Goal: Check status: Check status

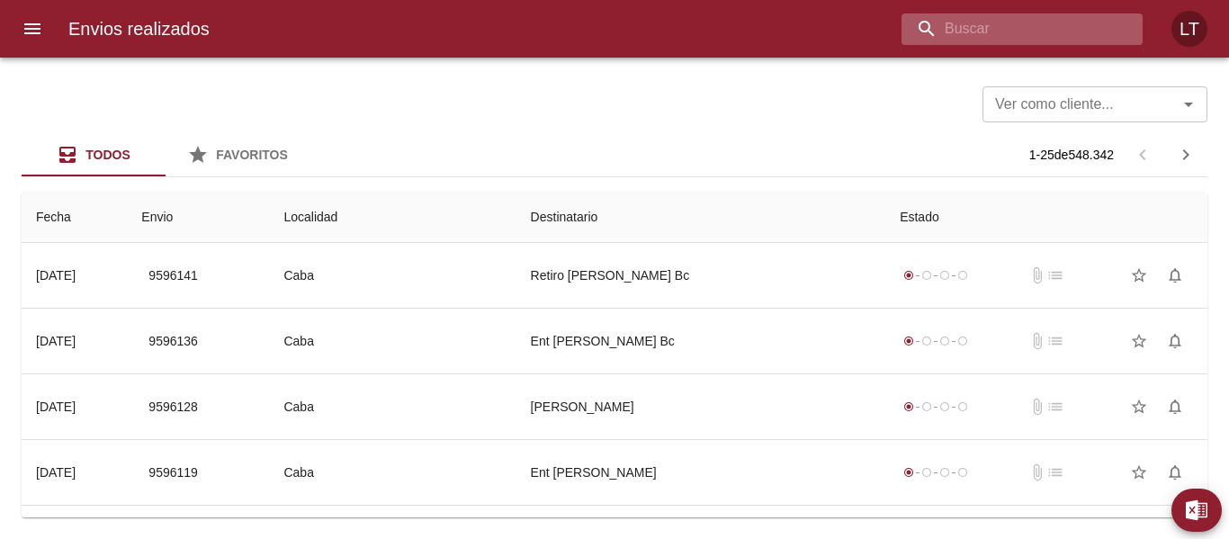
click at [1037, 36] on input "buscar" at bounding box center [1007, 28] width 211 height 31
paste input "9584671"
type input "9584671"
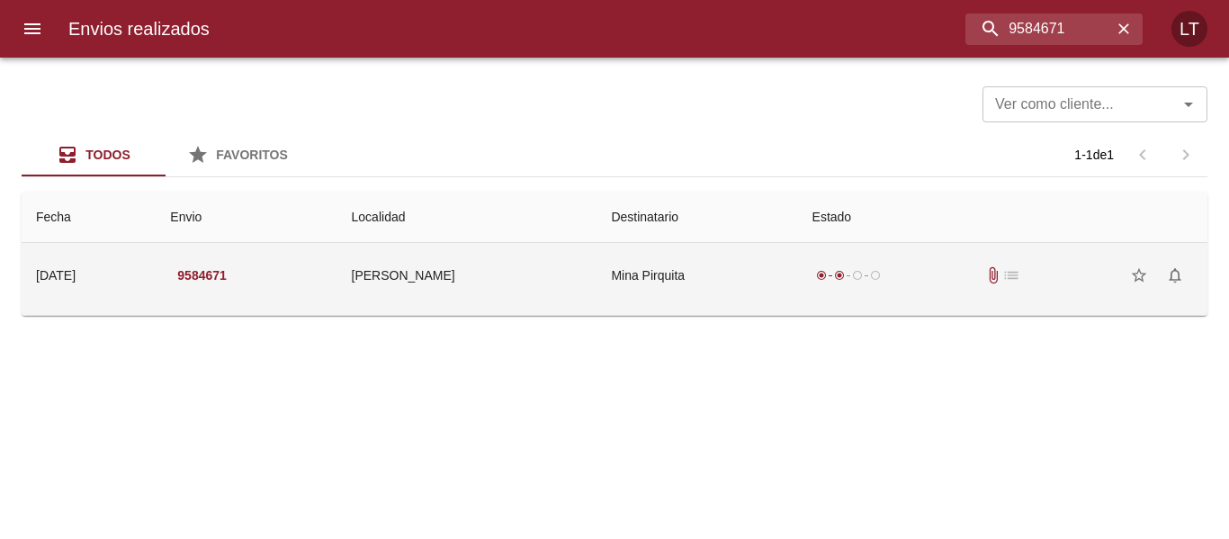
click at [801, 249] on td "radio_button_checked radio_button_checked radio_button_unchecked radio_button_u…" at bounding box center [1002, 275] width 409 height 65
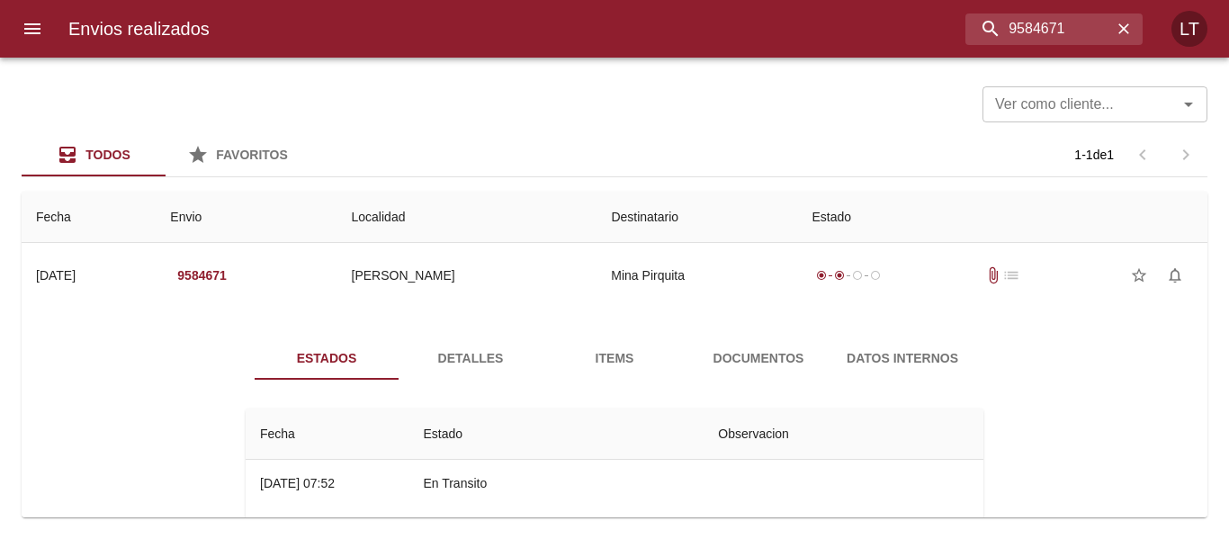
click at [768, 340] on button "Documentos" at bounding box center [759, 358] width 144 height 43
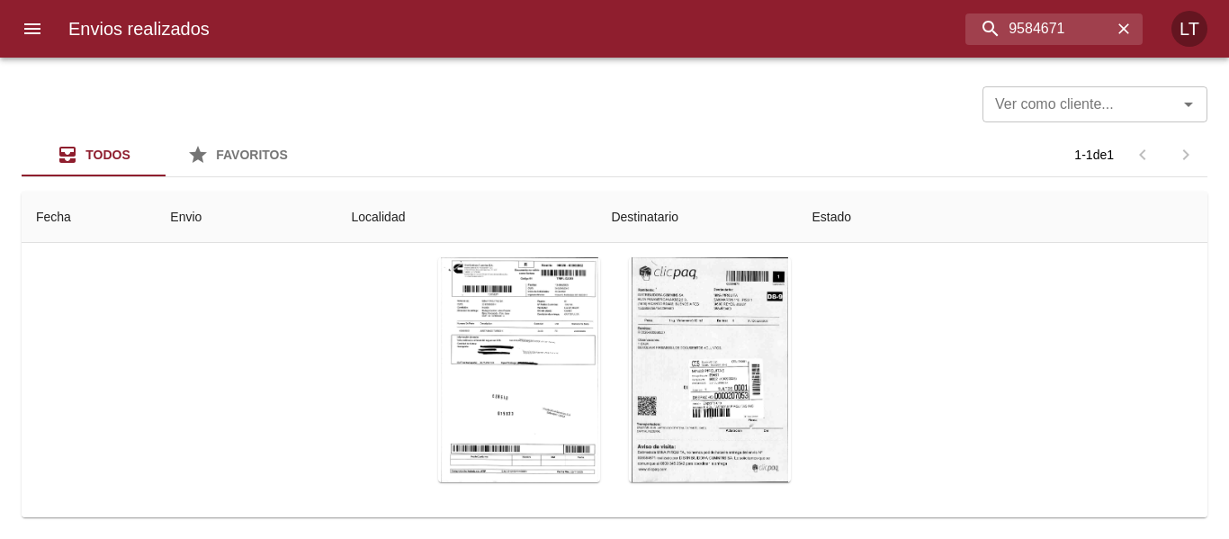
scroll to position [215, 0]
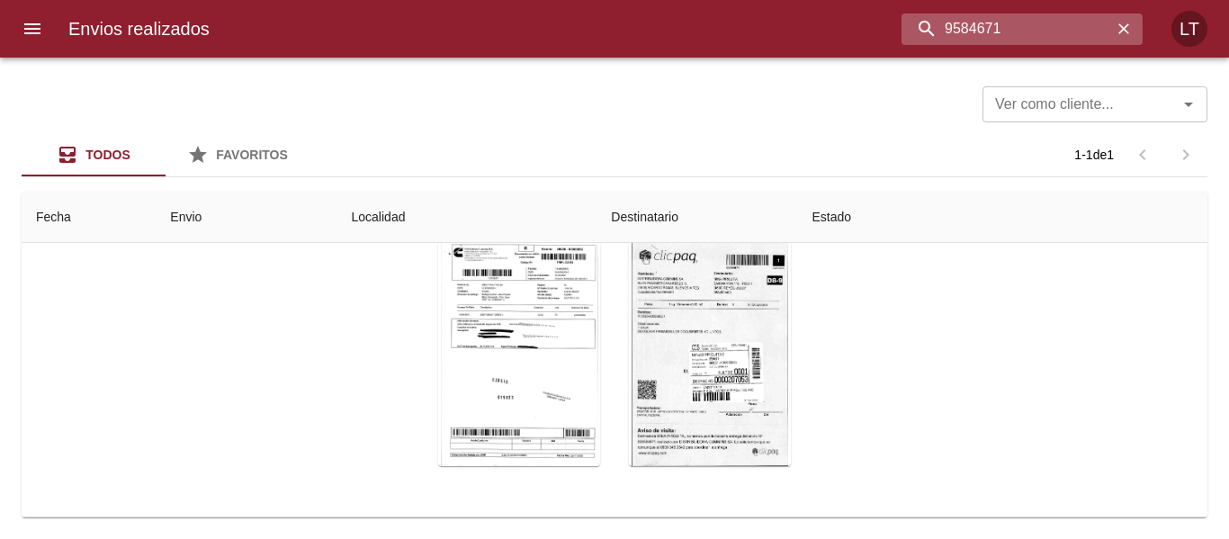
click at [1011, 29] on input "9584671" at bounding box center [1007, 28] width 211 height 31
paste input "2208"
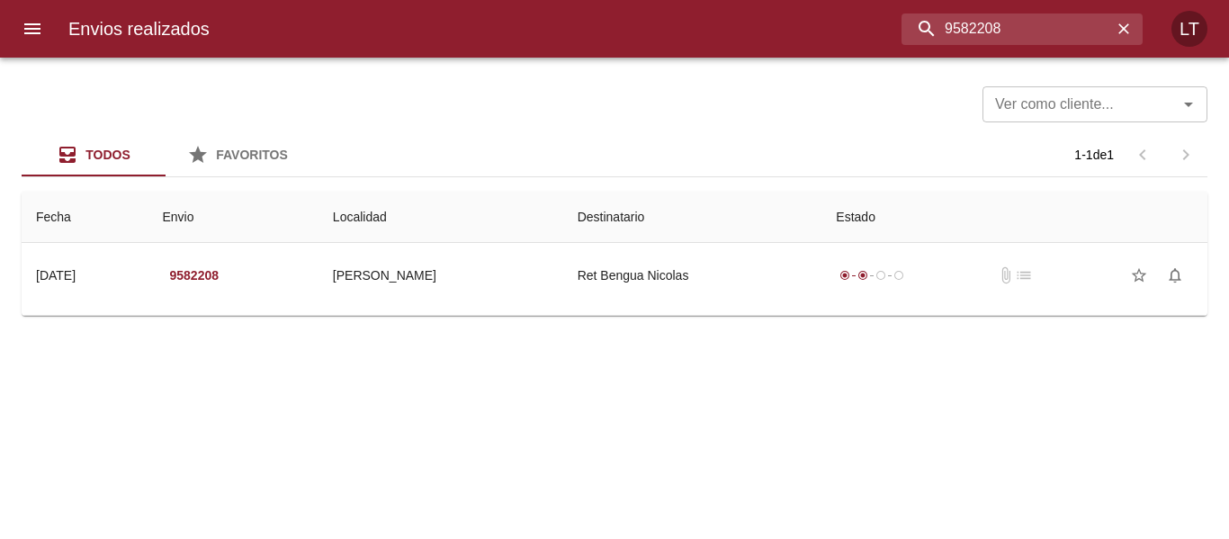
scroll to position [0, 0]
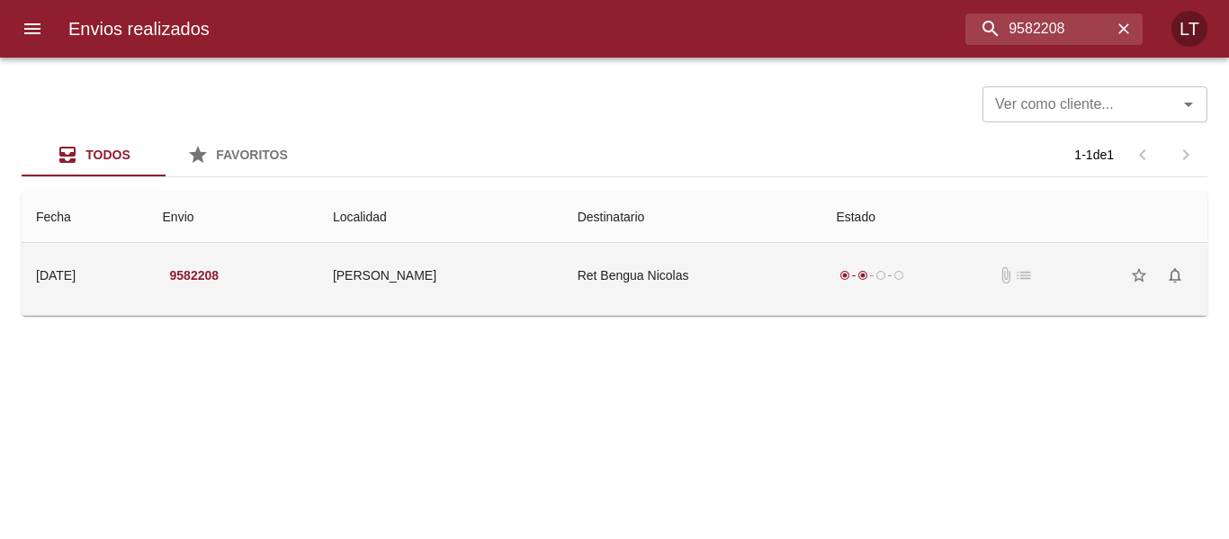
click at [754, 268] on td "Ret Bengua Nicolas" at bounding box center [692, 275] width 259 height 65
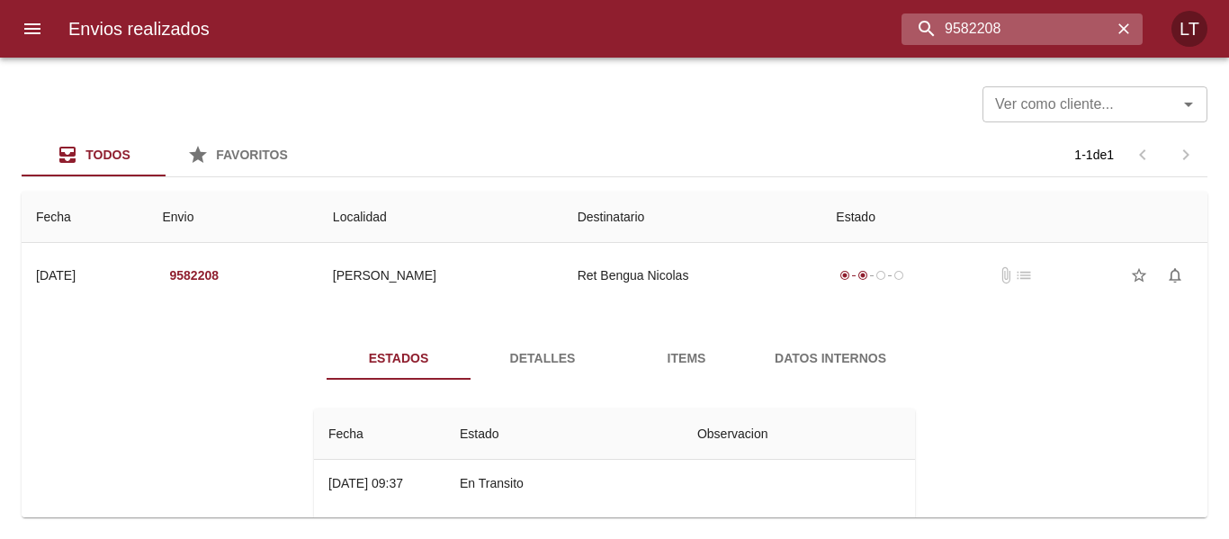
click at [1021, 31] on input "9582208" at bounding box center [1007, 28] width 211 height 31
paste input "93"
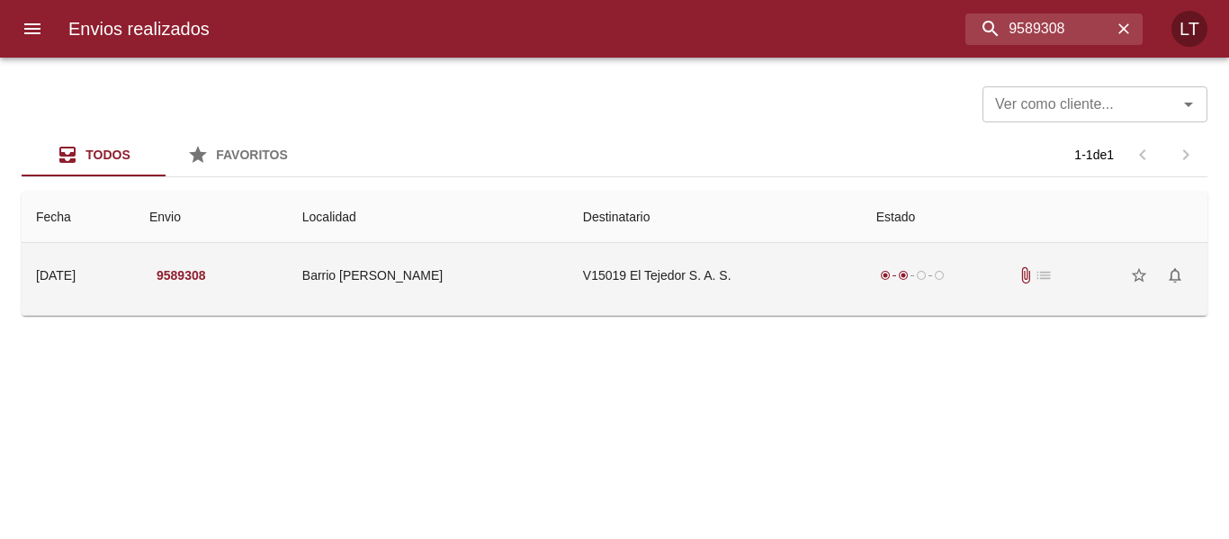
click at [738, 268] on td "V15019 El Tejedor S. A. S." at bounding box center [715, 275] width 293 height 65
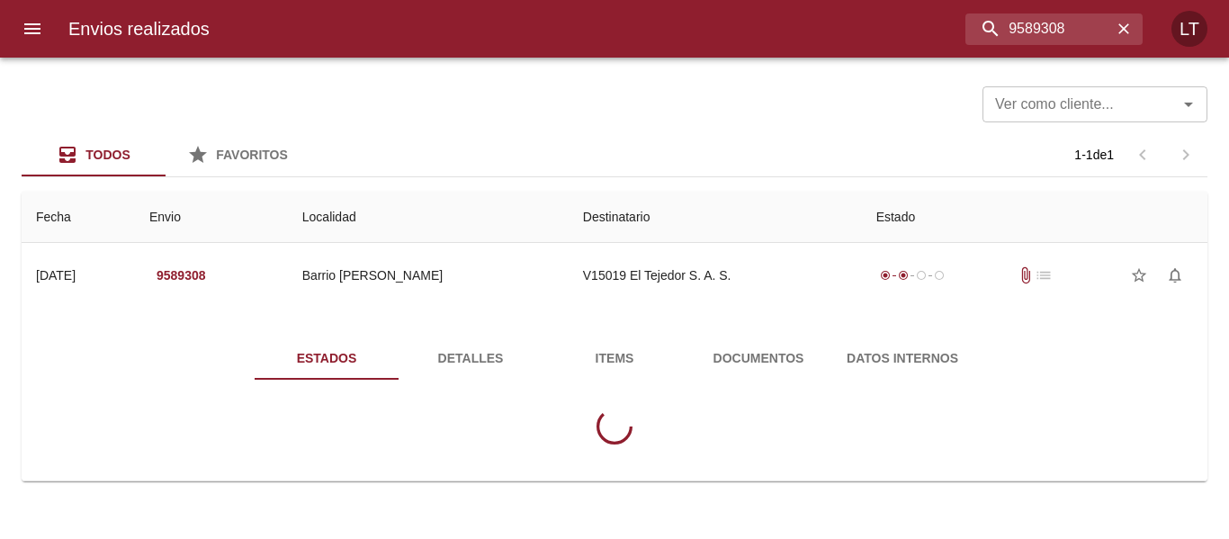
click at [750, 371] on button "Documentos" at bounding box center [759, 358] width 144 height 43
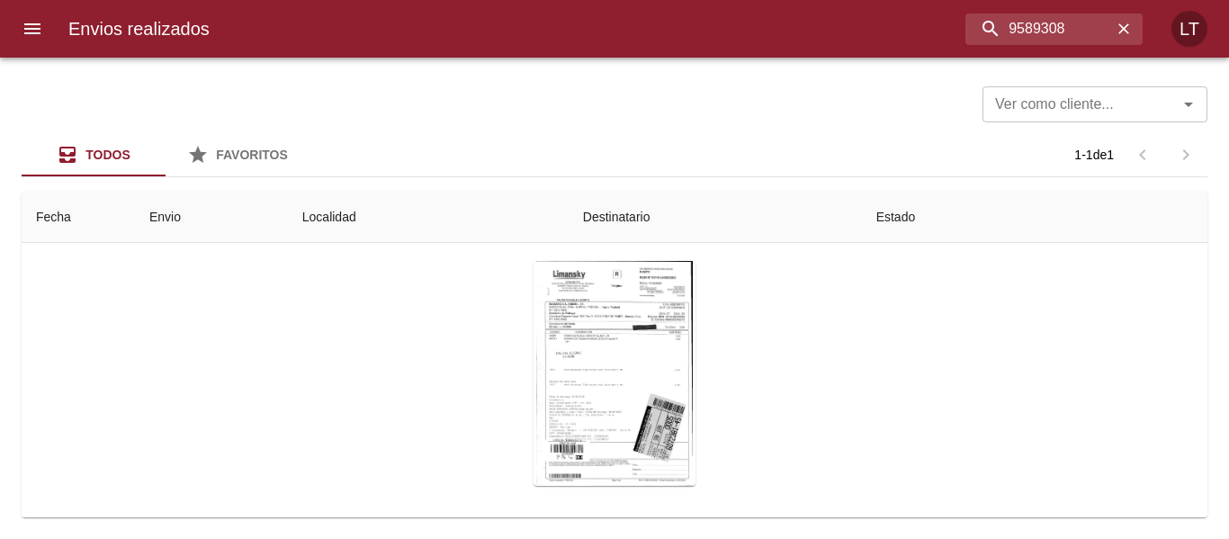
scroll to position [182, 0]
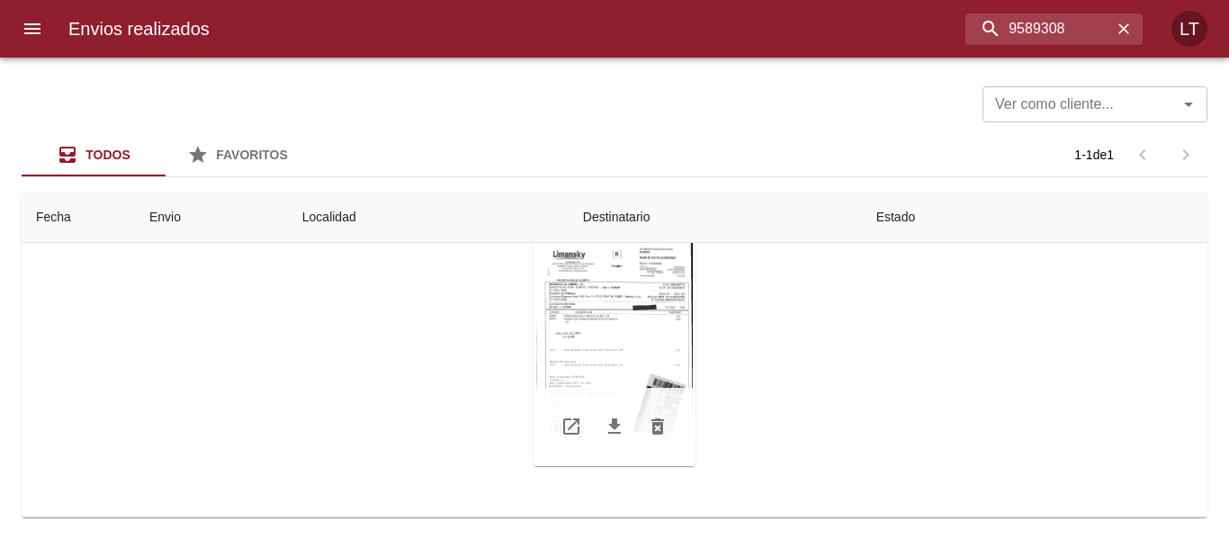
click at [629, 343] on div "Tabla de envíos del cliente" at bounding box center [615, 353] width 162 height 225
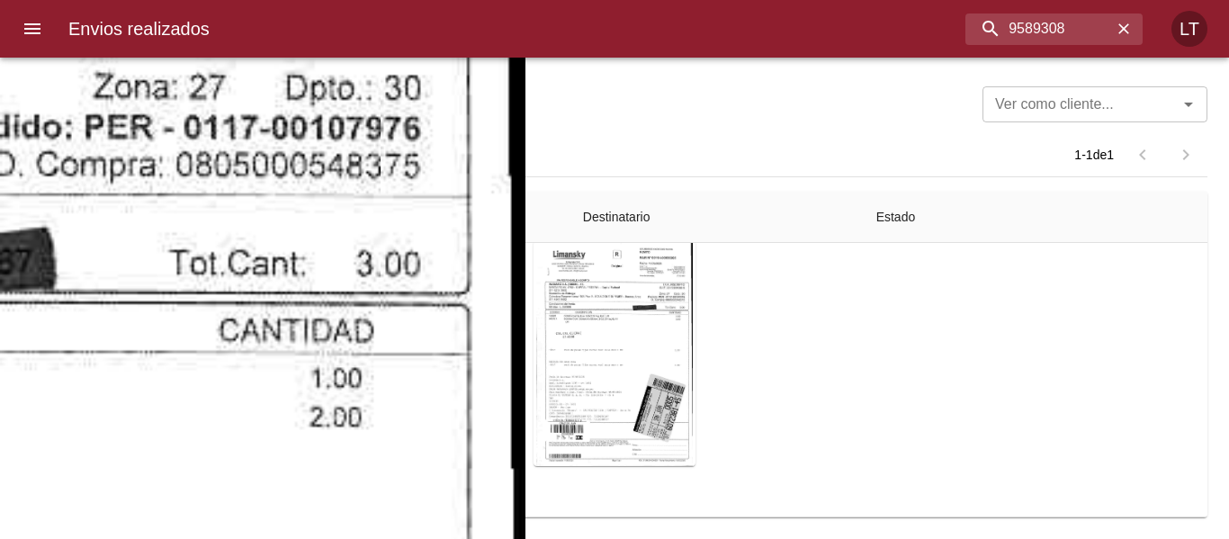
click at [1004, 20] on input "9589308" at bounding box center [1007, 28] width 211 height 31
paste input "94043"
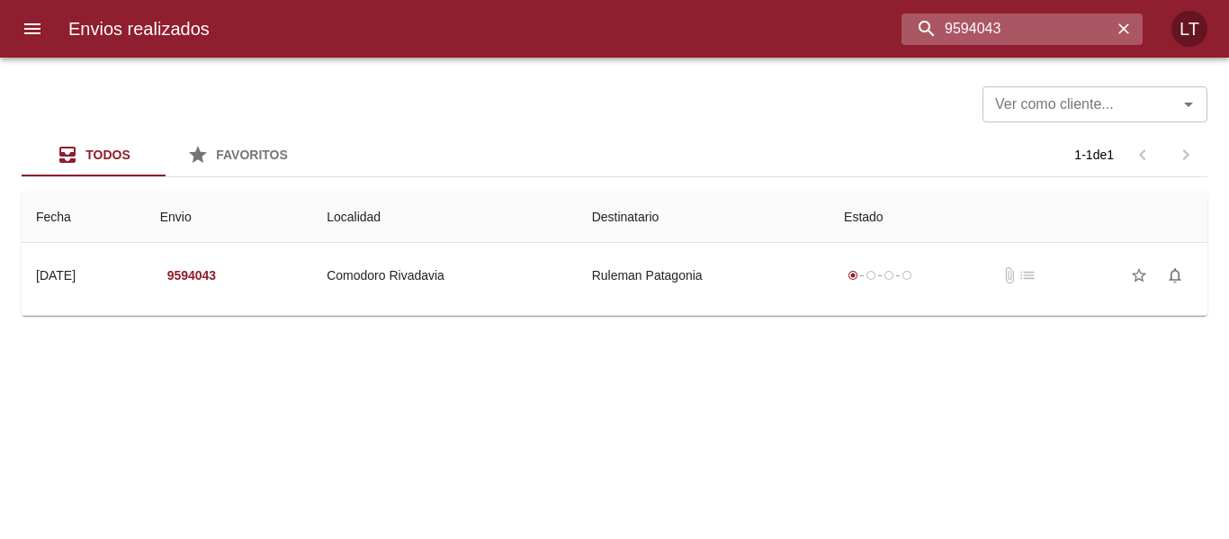
scroll to position [0, 0]
click at [1010, 32] on input "9594043" at bounding box center [1007, 28] width 211 height 31
paste input "0299"
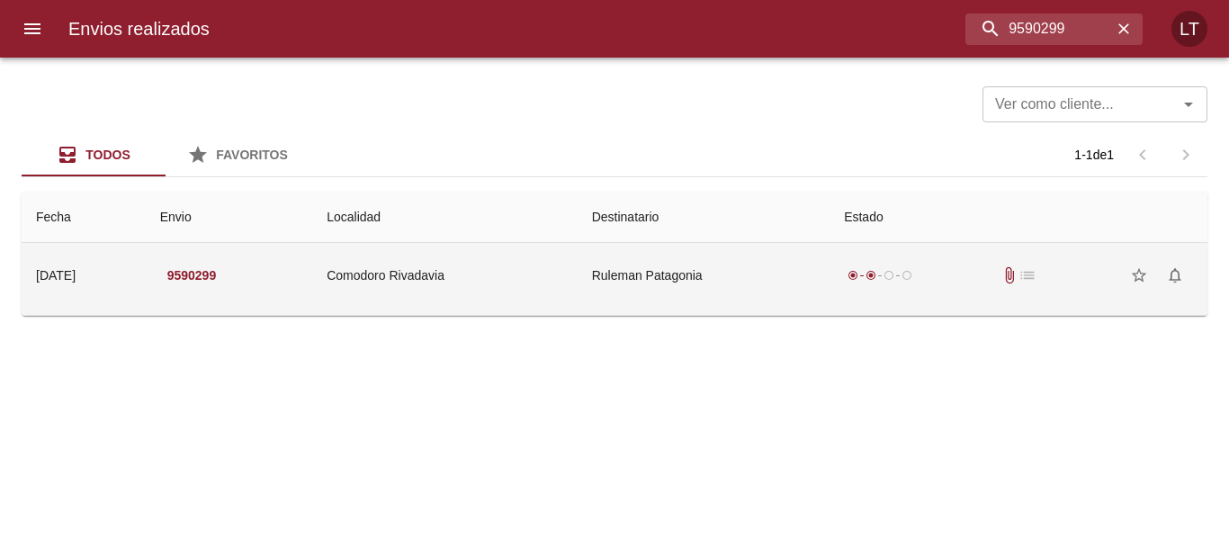
click at [822, 246] on td "Ruleman Patagonia" at bounding box center [704, 275] width 252 height 65
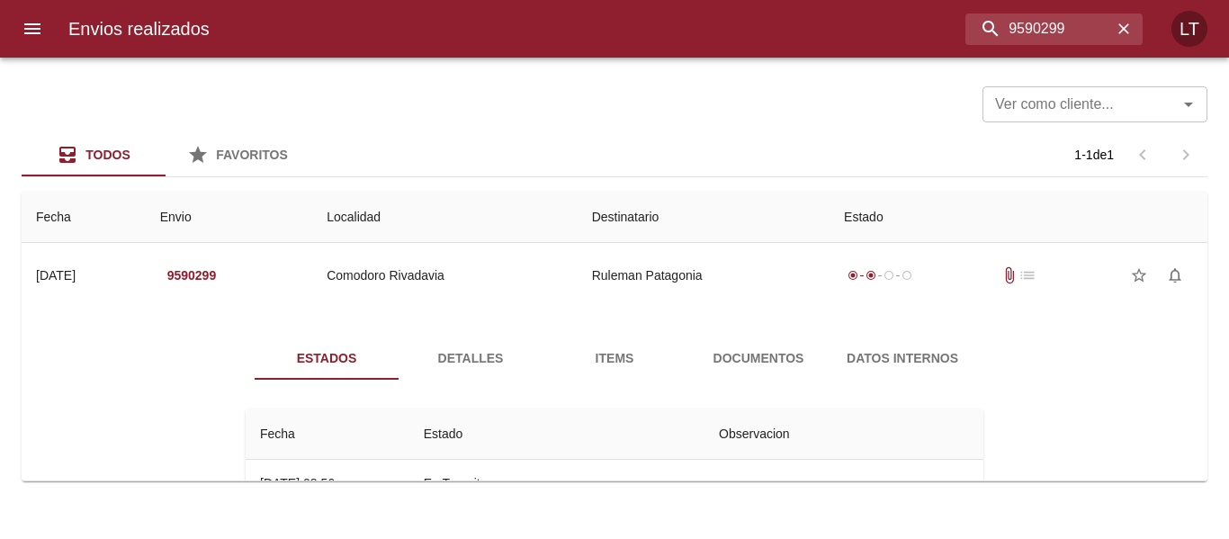
click at [795, 315] on div "Estados Detalles Items Documentos Datos Internos Fecha Estado Observacion 16/09…" at bounding box center [614, 522] width 1157 height 415
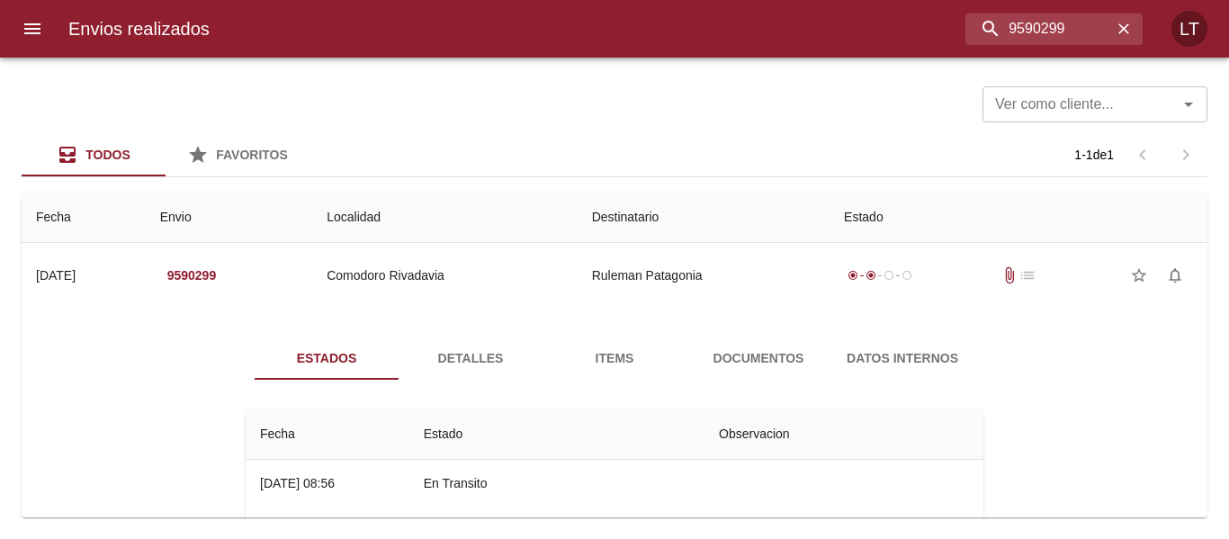
click at [798, 352] on span "Documentos" at bounding box center [758, 358] width 122 height 22
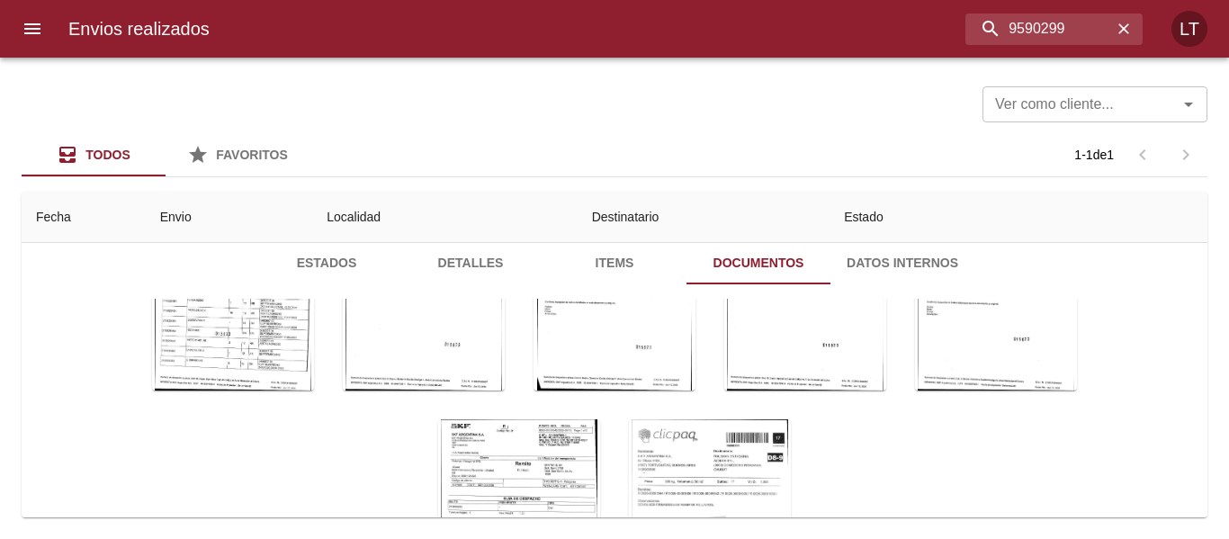
scroll to position [259, 0]
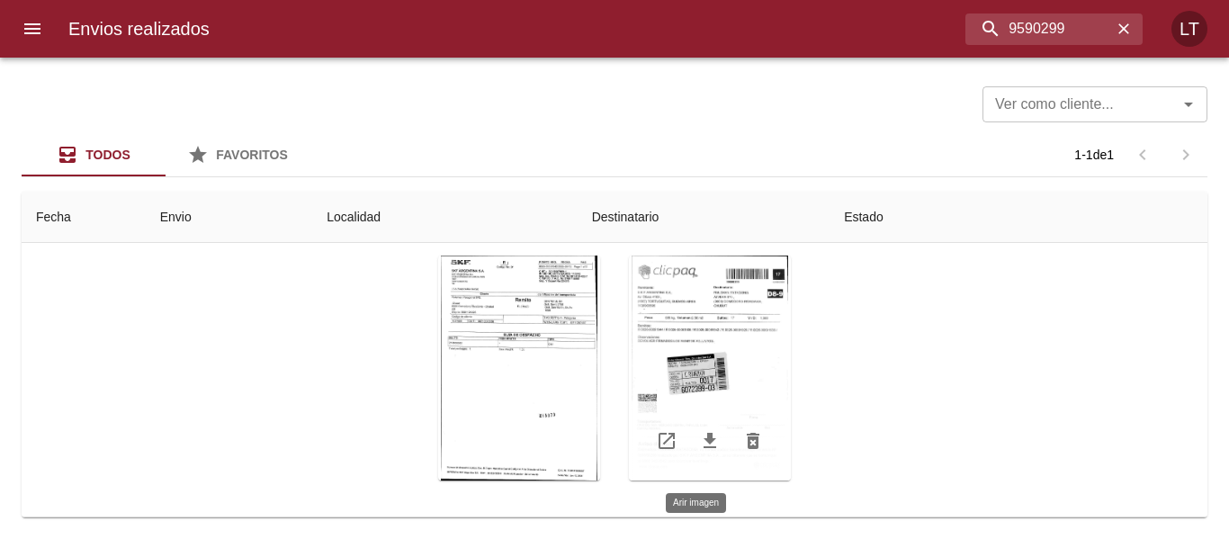
click at [710, 376] on div "Tabla de envíos del cliente" at bounding box center [710, 368] width 162 height 225
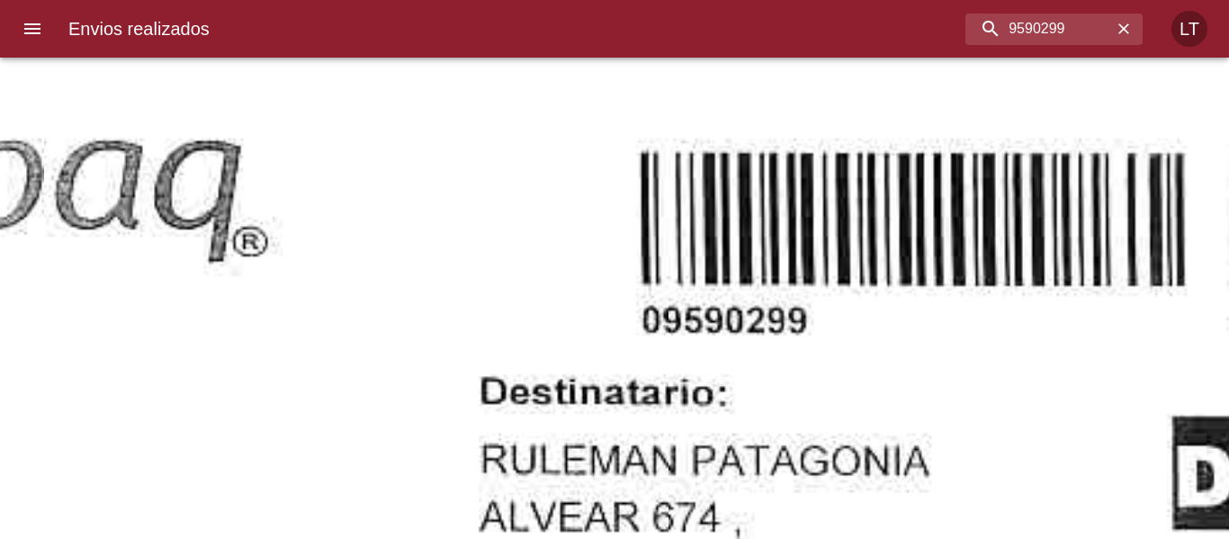
click at [1027, 32] on input "9590299" at bounding box center [1007, 28] width 211 height 31
paste input "307"
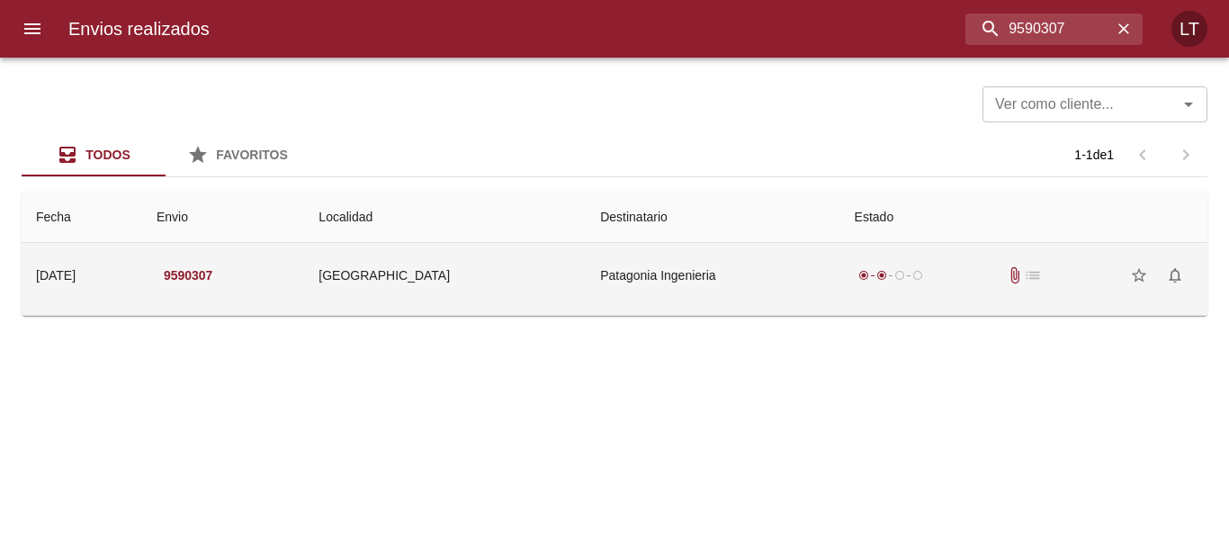
click at [730, 302] on td "Patagonia Ingenieria" at bounding box center [713, 275] width 254 height 65
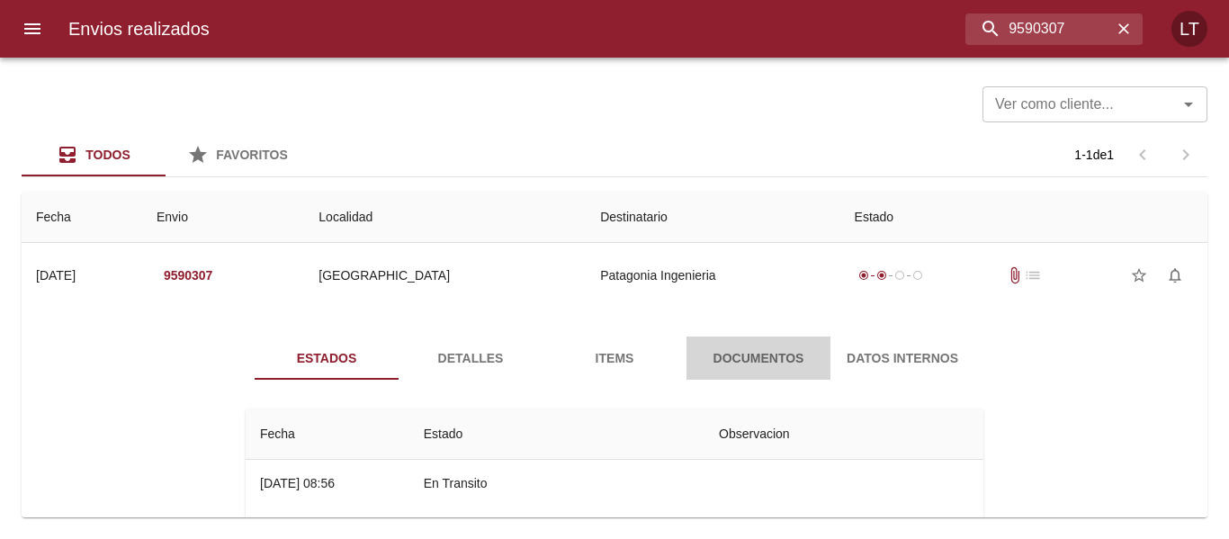
click at [728, 356] on span "Documentos" at bounding box center [758, 358] width 122 height 22
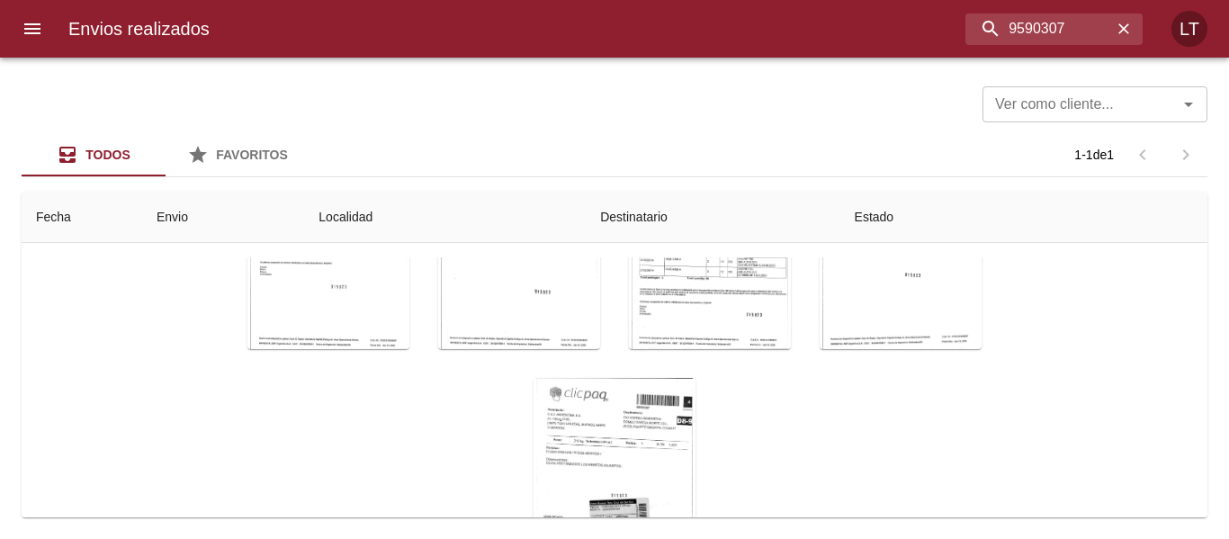
scroll to position [259, 0]
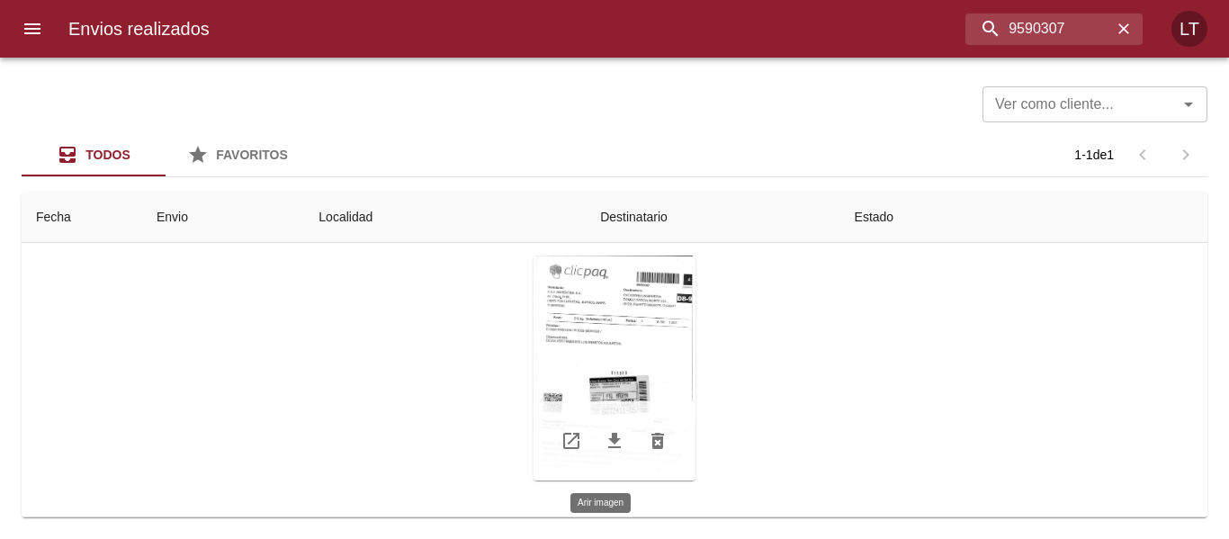
click at [587, 374] on div "Tabla de envíos del cliente" at bounding box center [615, 368] width 162 height 225
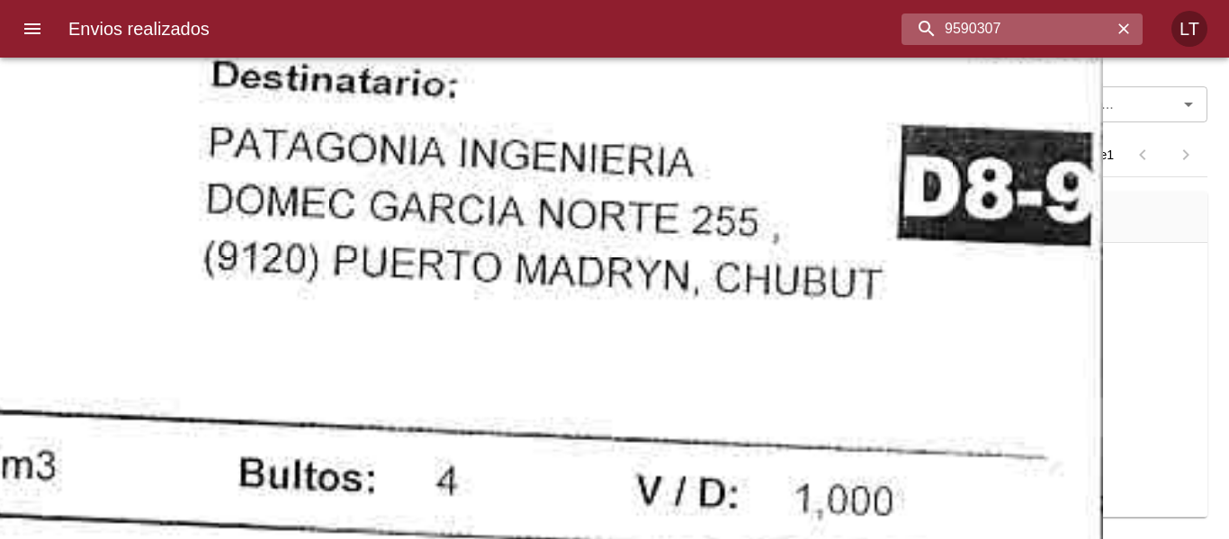
click at [1097, 38] on input "9590307" at bounding box center [1007, 28] width 211 height 31
paste input "391098"
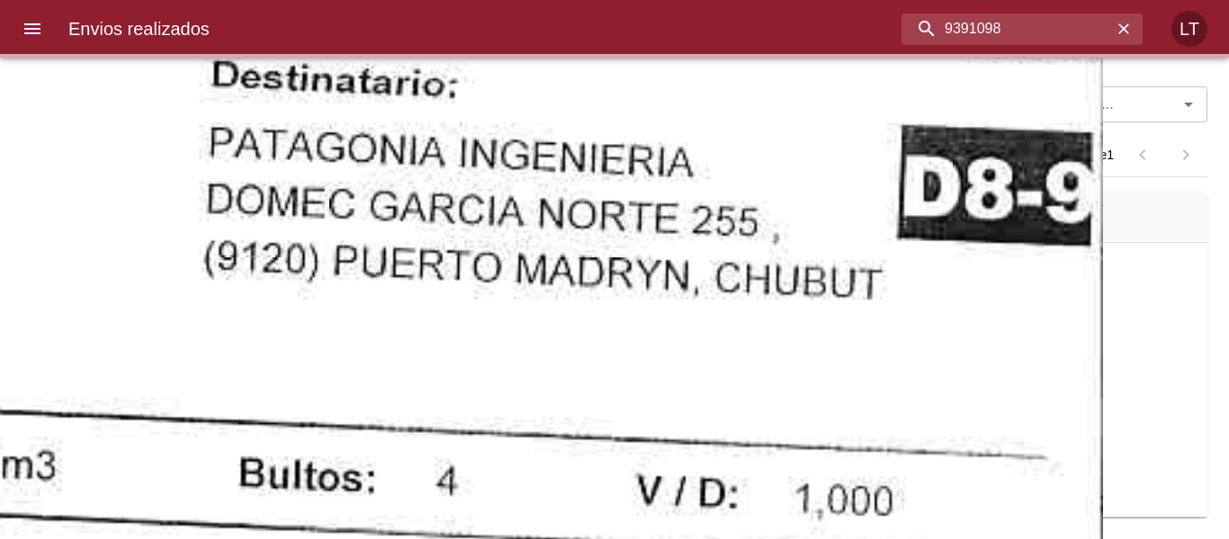
scroll to position [0, 0]
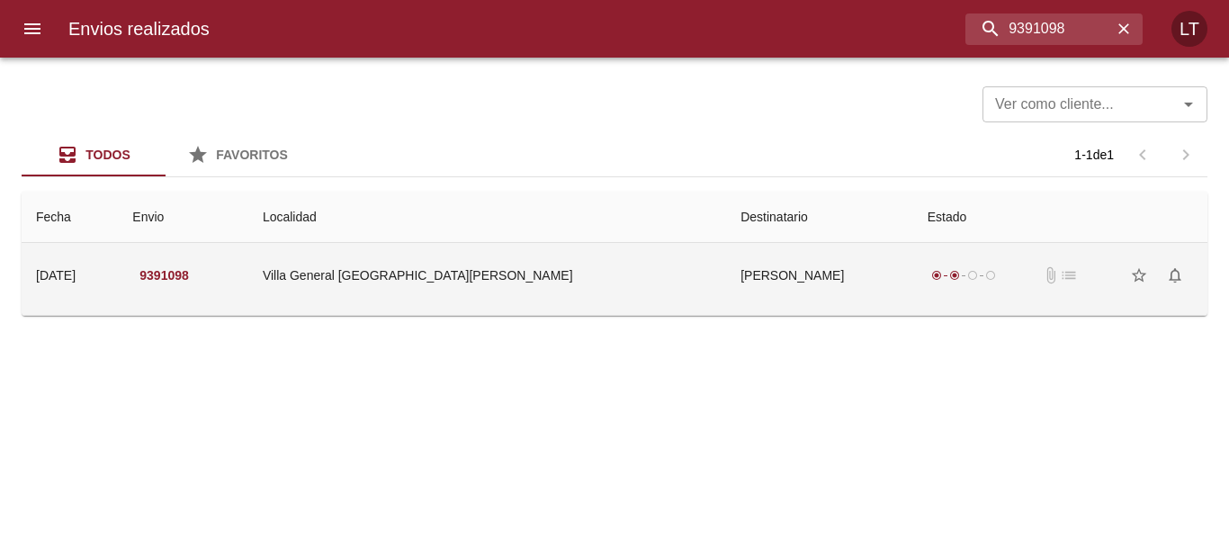
click at [726, 265] on td "[PERSON_NAME]" at bounding box center [819, 275] width 187 height 65
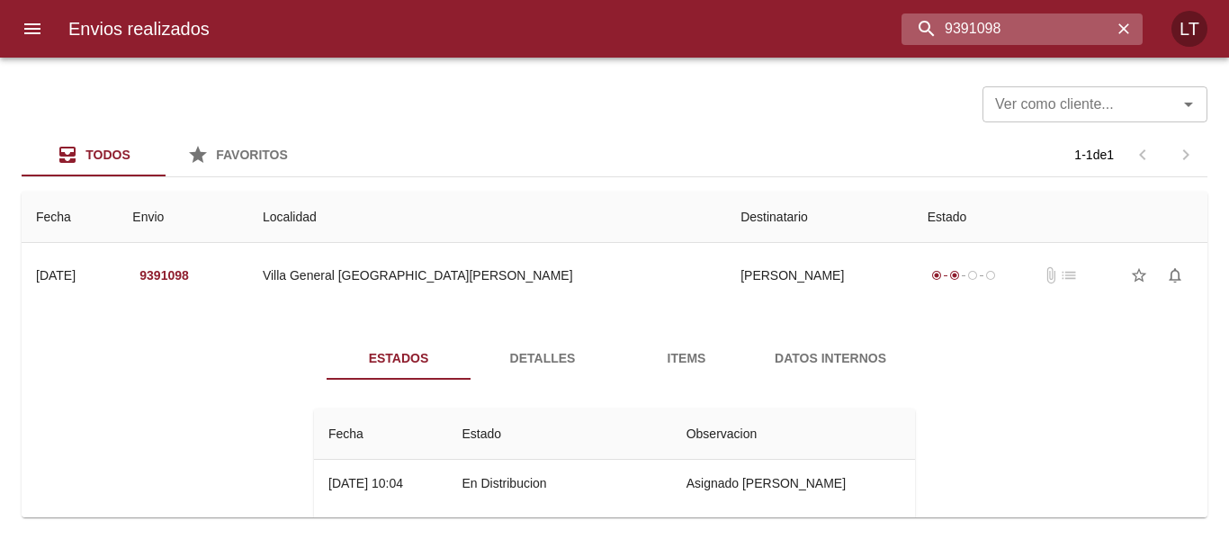
click at [1069, 24] on input "9391098" at bounding box center [1007, 28] width 211 height 31
paste input "589447"
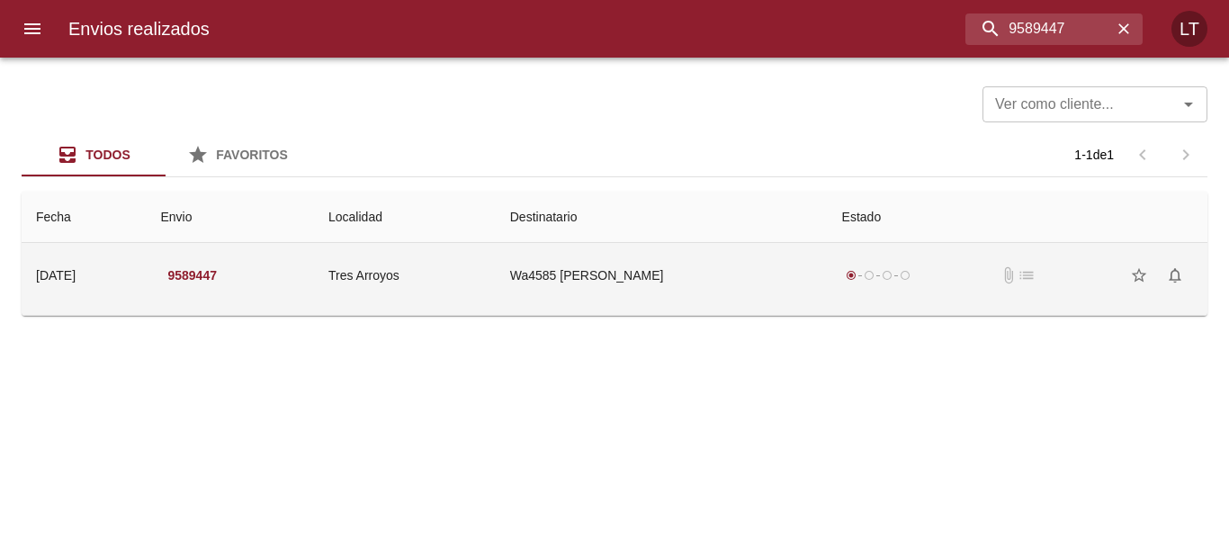
click at [758, 250] on td "Wa4585 [PERSON_NAME]" at bounding box center [662, 275] width 332 height 65
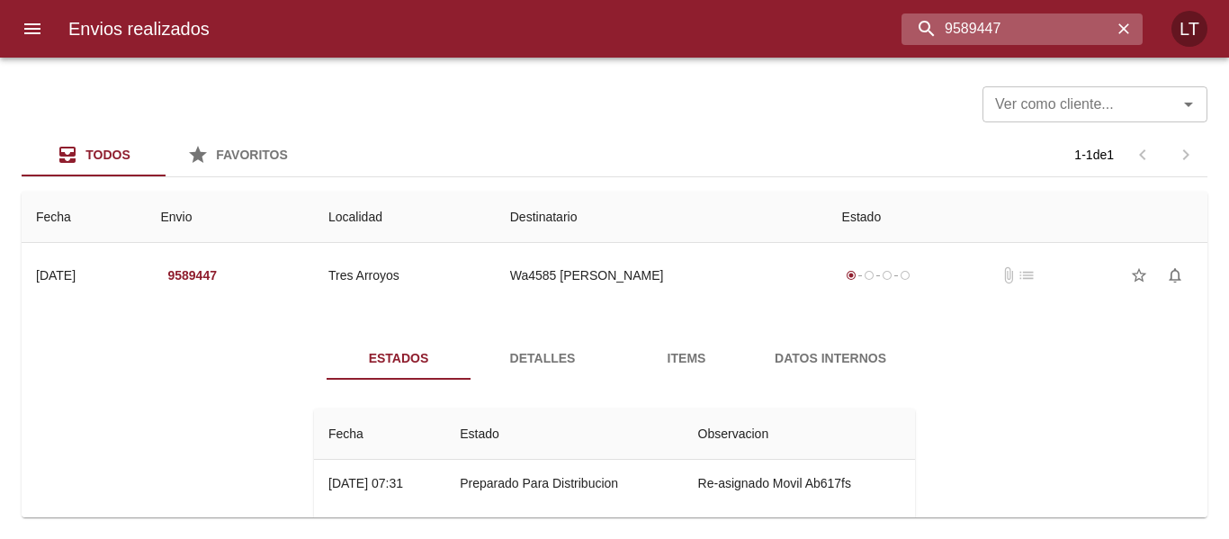
click at [1039, 22] on input "9589447" at bounding box center [1007, 28] width 211 height 31
paste input "90256"
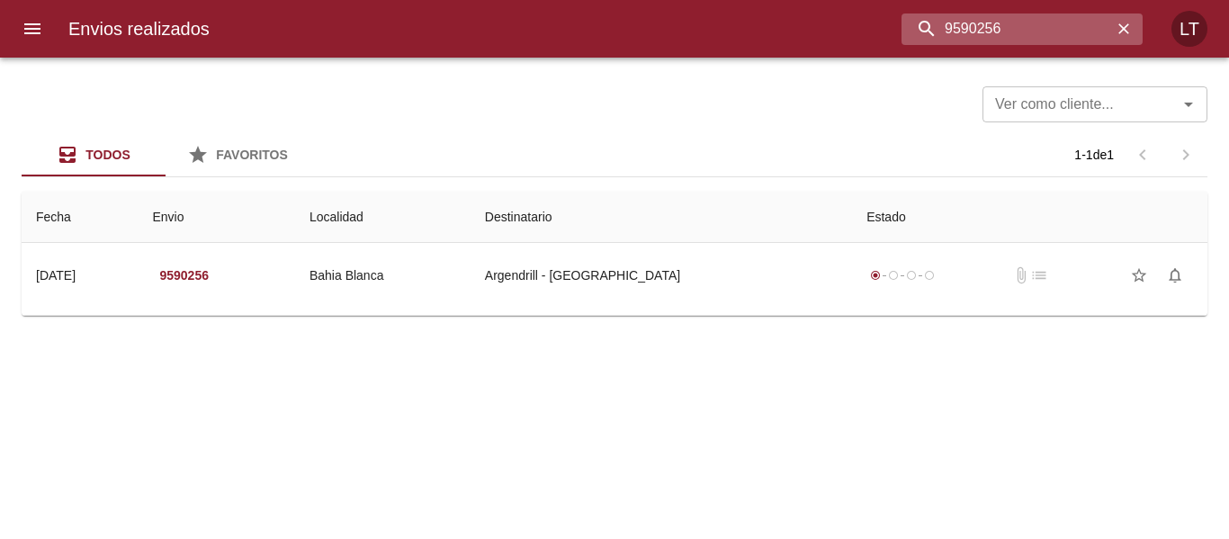
click at [1071, 21] on input "9590256" at bounding box center [1007, 28] width 211 height 31
paste input "75617"
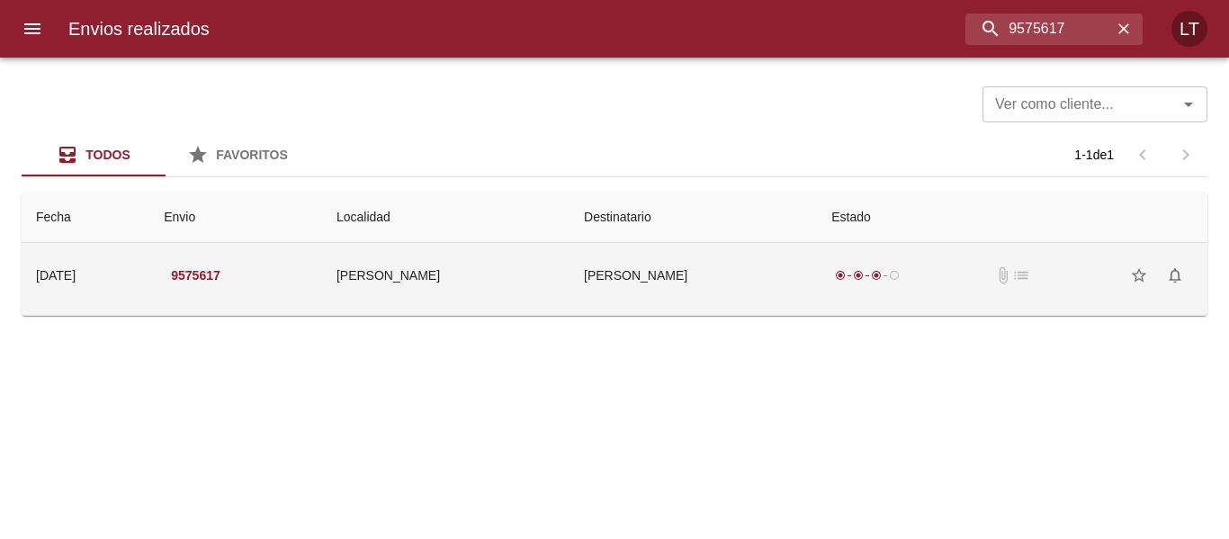
click at [732, 277] on td "[PERSON_NAME]" at bounding box center [693, 275] width 247 height 65
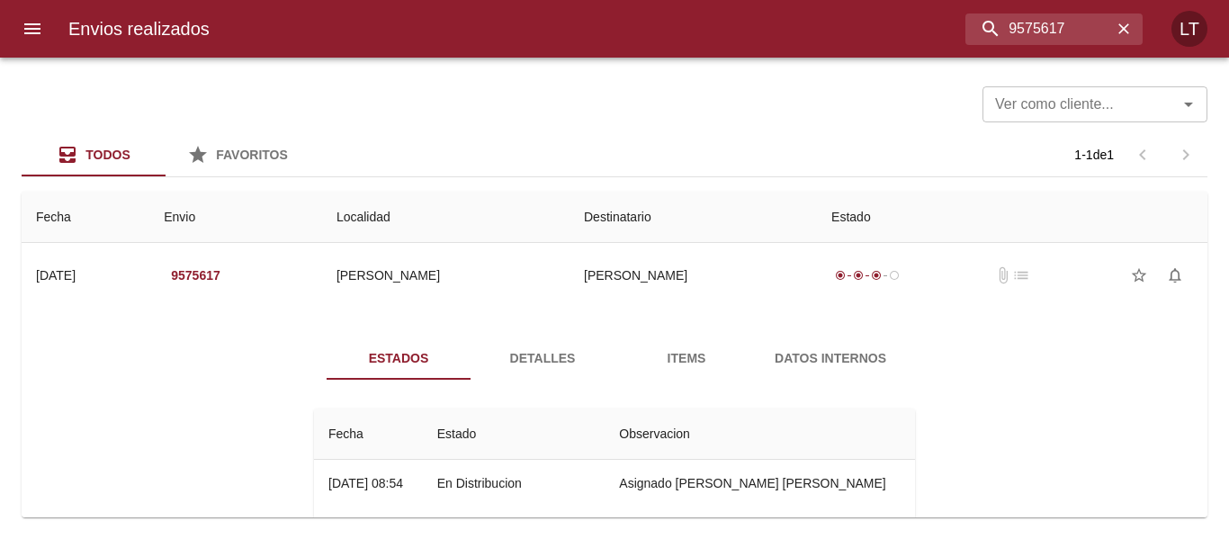
scroll to position [90, 0]
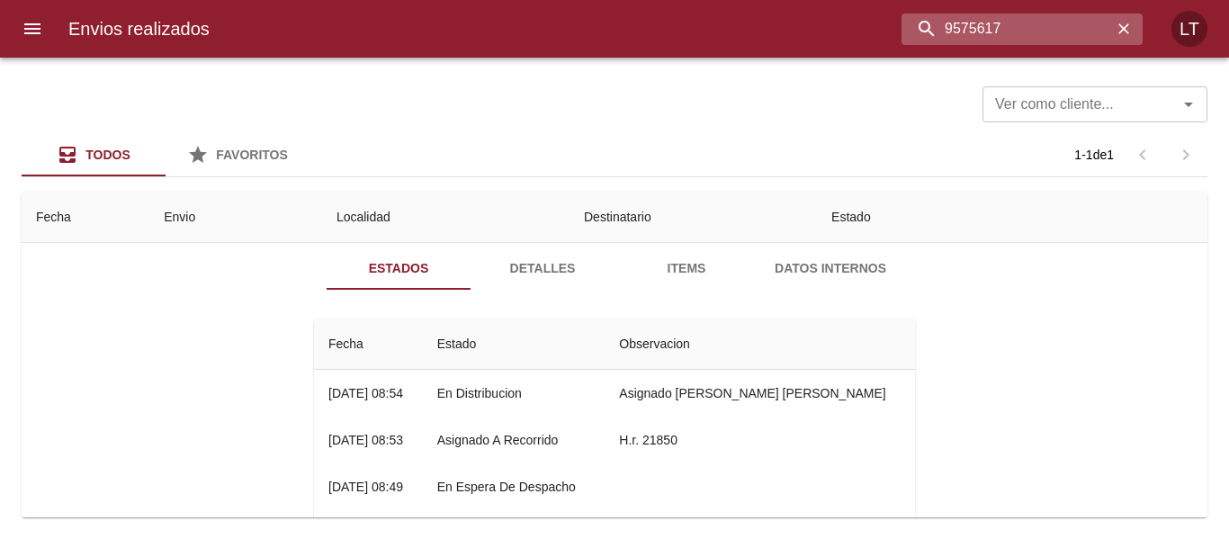
click at [1013, 38] on input "9575617" at bounding box center [1007, 28] width 211 height 31
paste input "04"
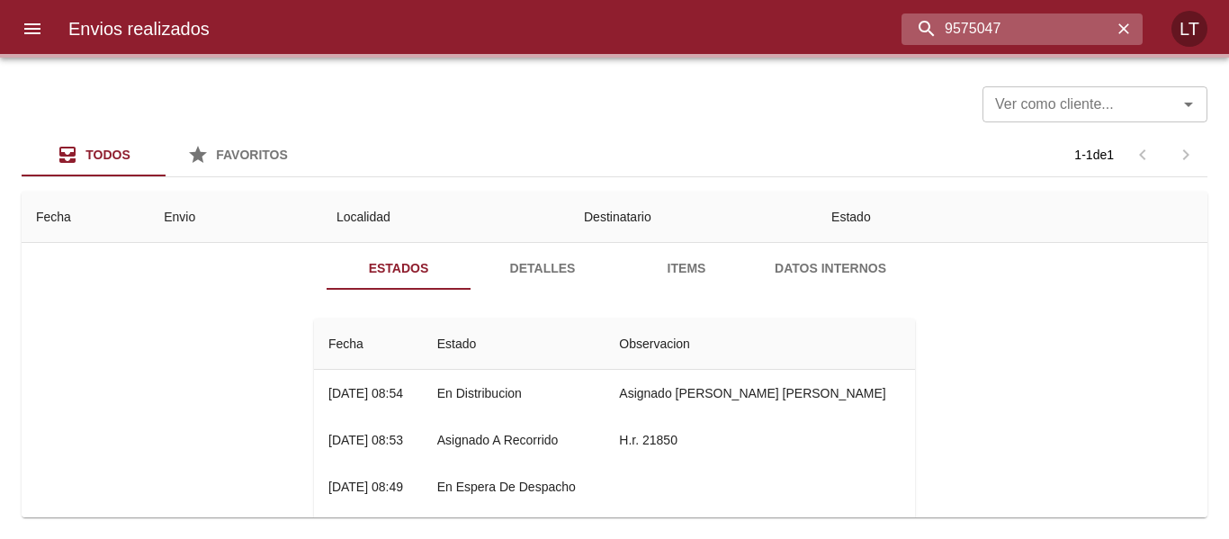
scroll to position [0, 0]
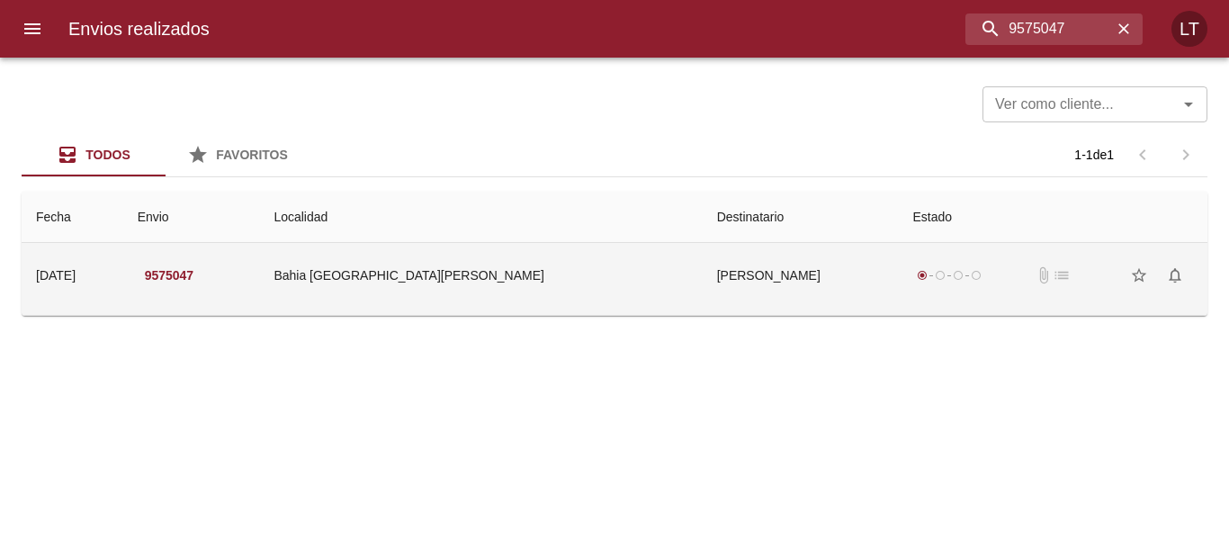
click at [709, 263] on td "[PERSON_NAME]" at bounding box center [801, 275] width 196 height 65
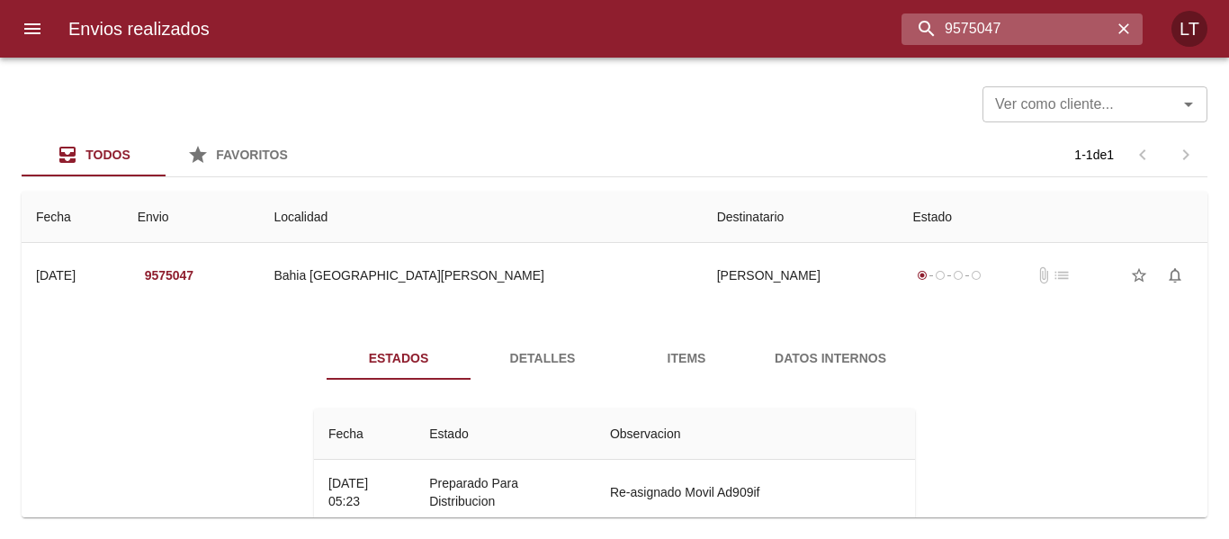
click at [1025, 24] on input "9575047" at bounding box center [1007, 28] width 211 height 31
paste input "71"
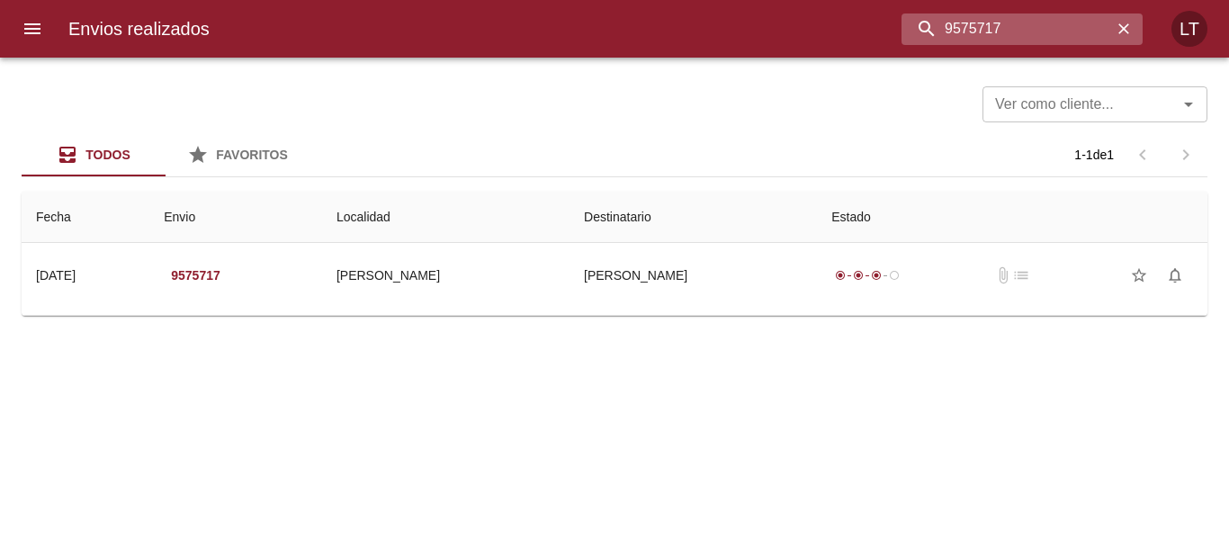
click at [1017, 23] on input "9575717" at bounding box center [1007, 28] width 211 height 31
paste input "125"
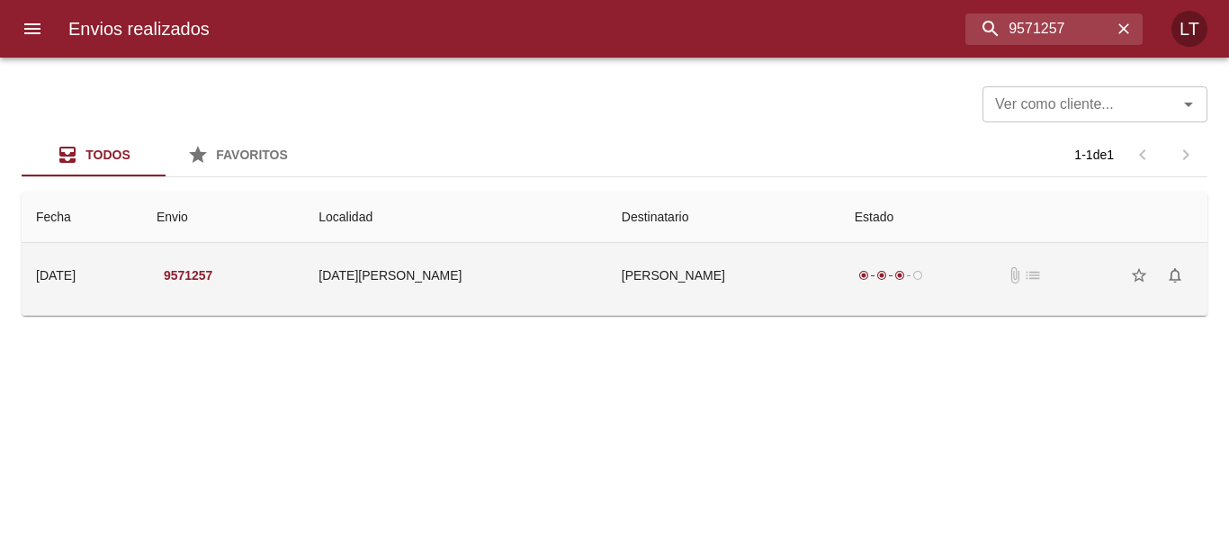
click at [770, 265] on td "[PERSON_NAME]" at bounding box center [723, 275] width 233 height 65
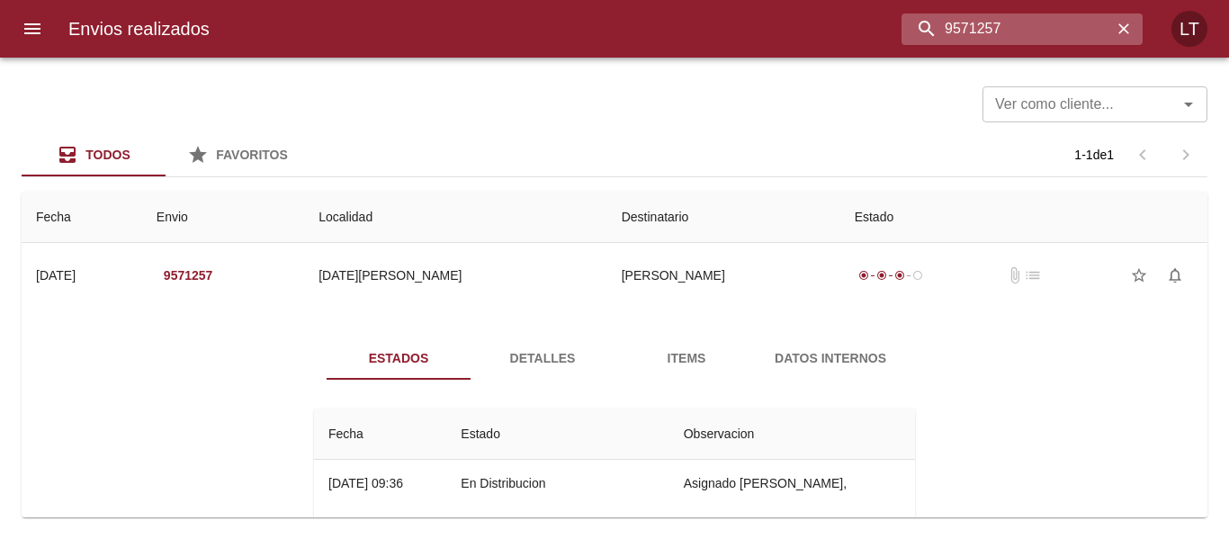
click at [1056, 23] on input "9571257" at bounding box center [1007, 28] width 211 height 31
paste input "66258"
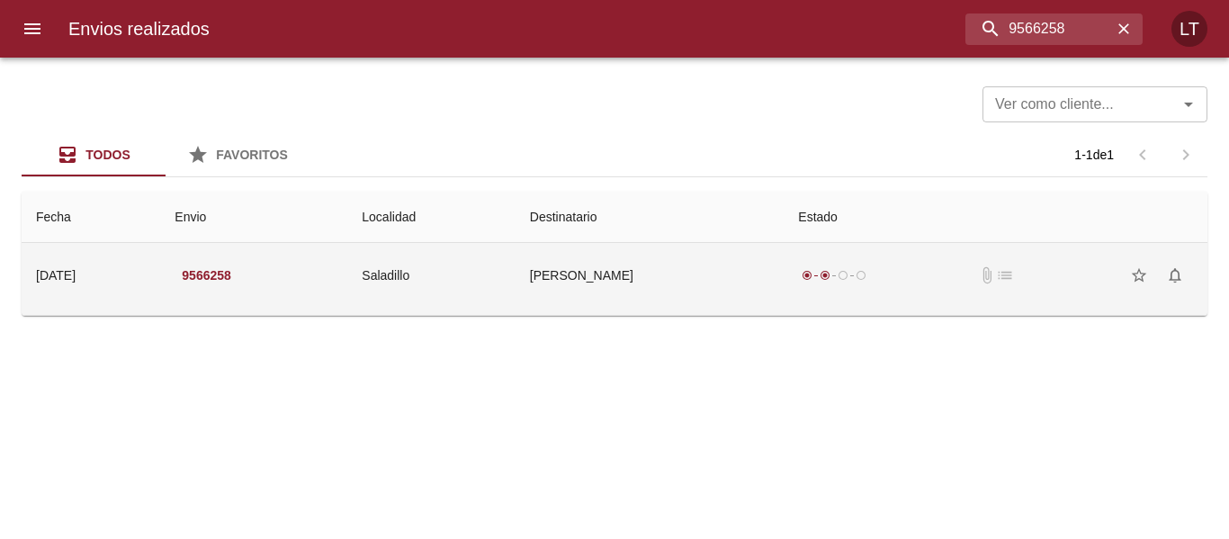
click at [673, 270] on td "[PERSON_NAME]" at bounding box center [650, 275] width 269 height 65
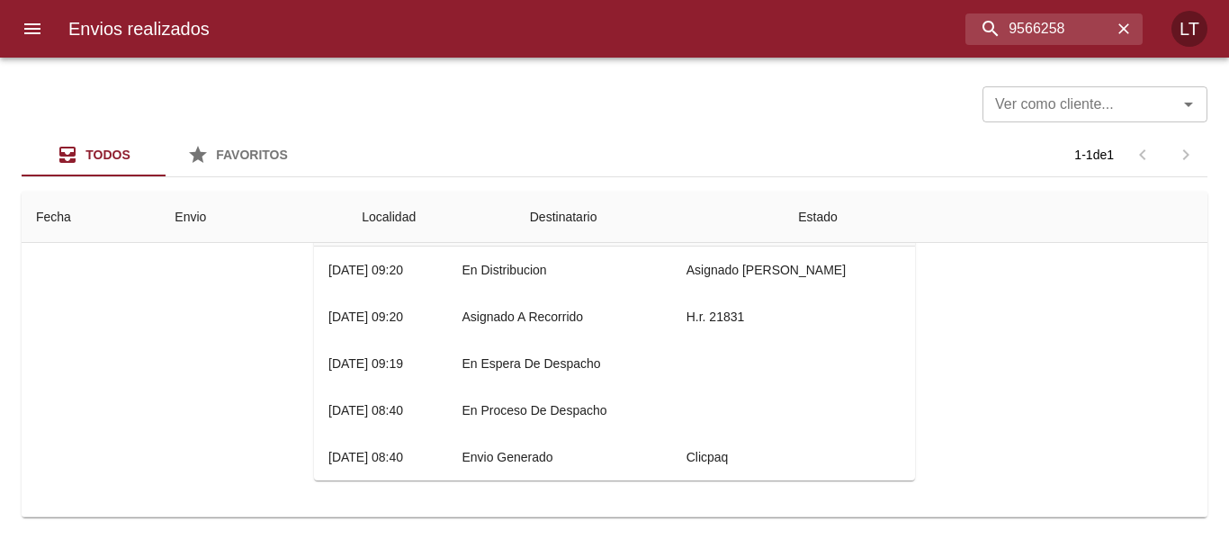
scroll to position [123, 0]
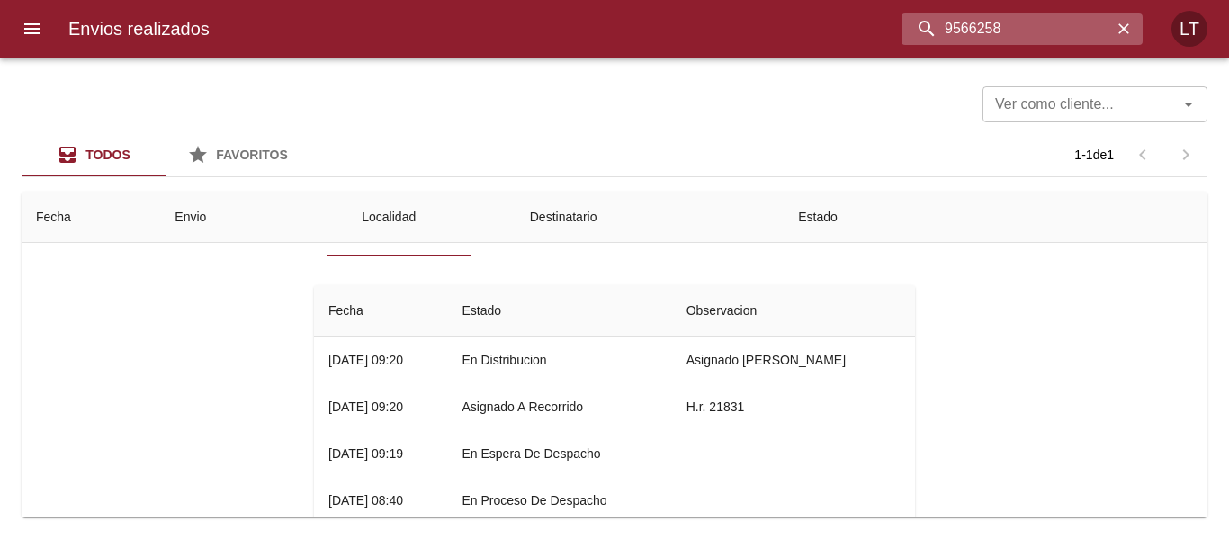
click at [1002, 22] on input "9566258" at bounding box center [1007, 28] width 211 height 31
paste input "89163"
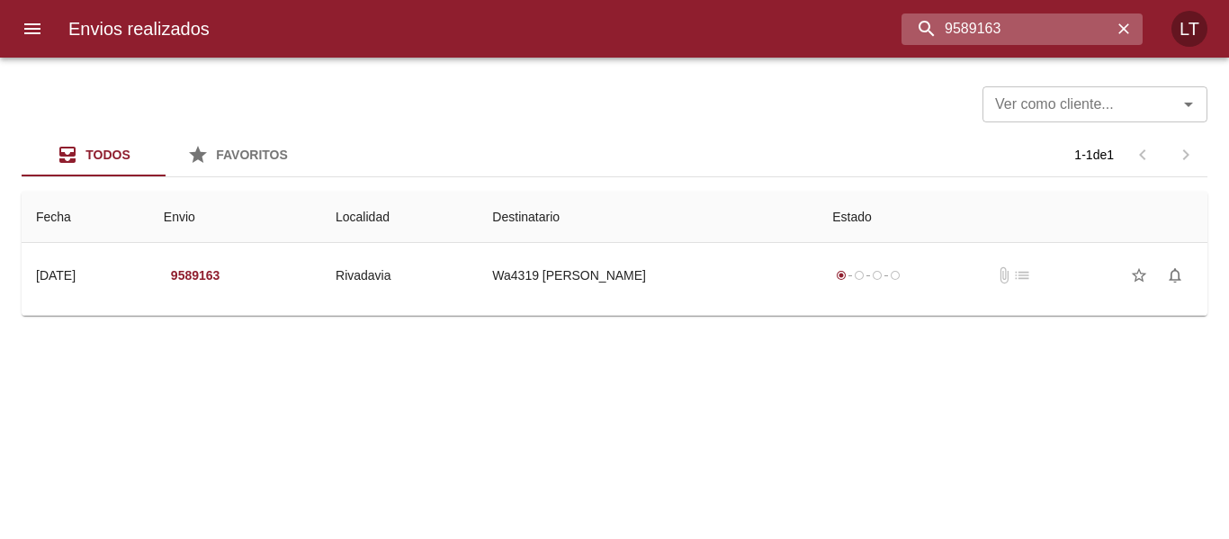
scroll to position [0, 0]
click at [738, 309] on td "Guia : 9589163" at bounding box center [615, 311] width 1186 height 7
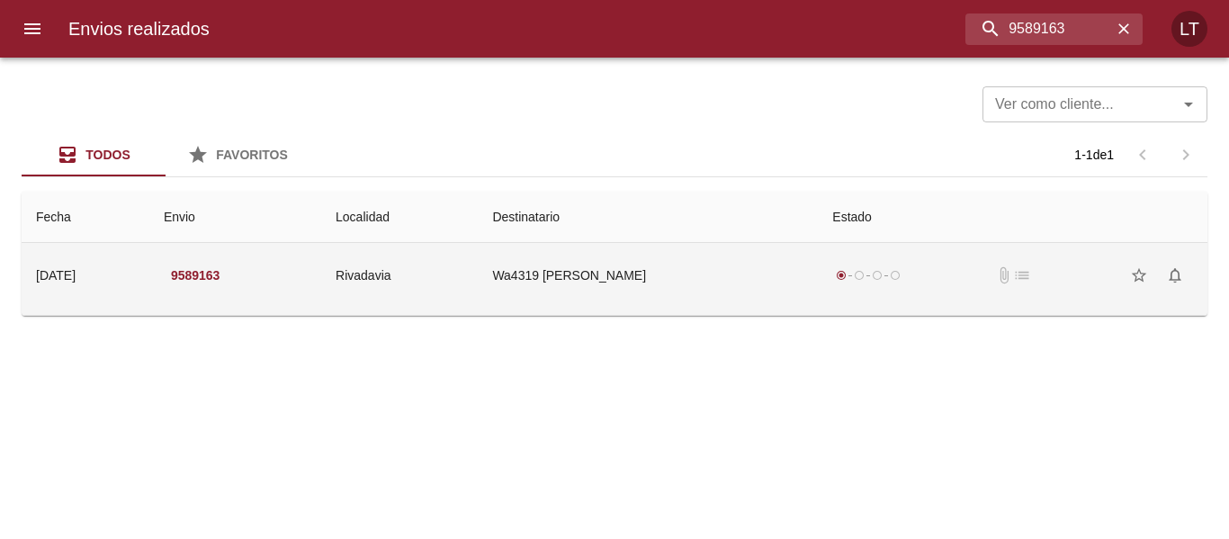
click at [723, 298] on td "Wa4319 [PERSON_NAME]" at bounding box center [648, 275] width 340 height 65
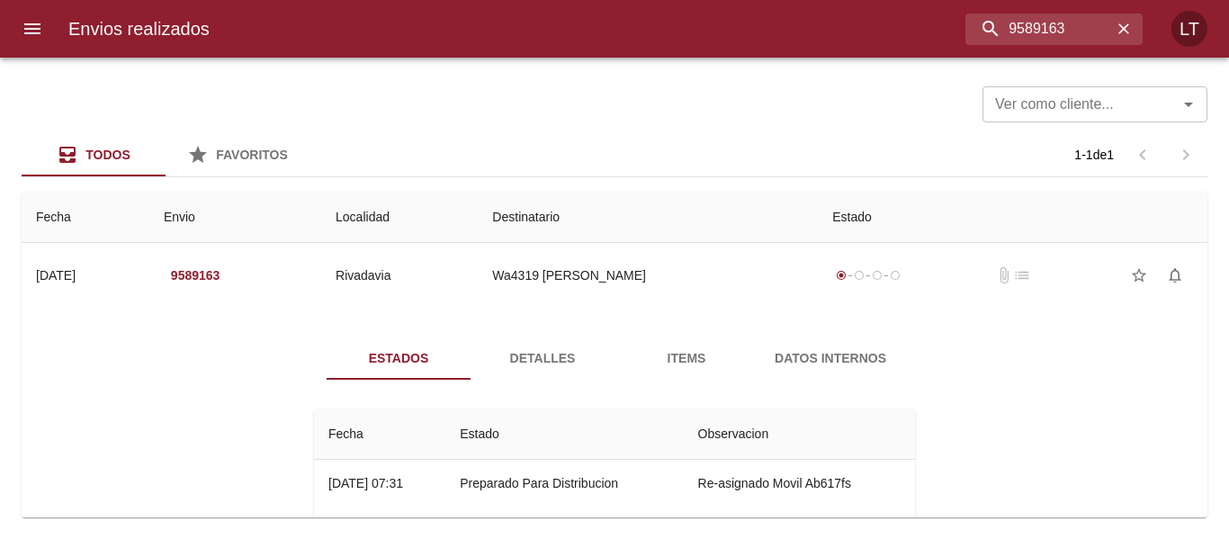
scroll to position [90, 0]
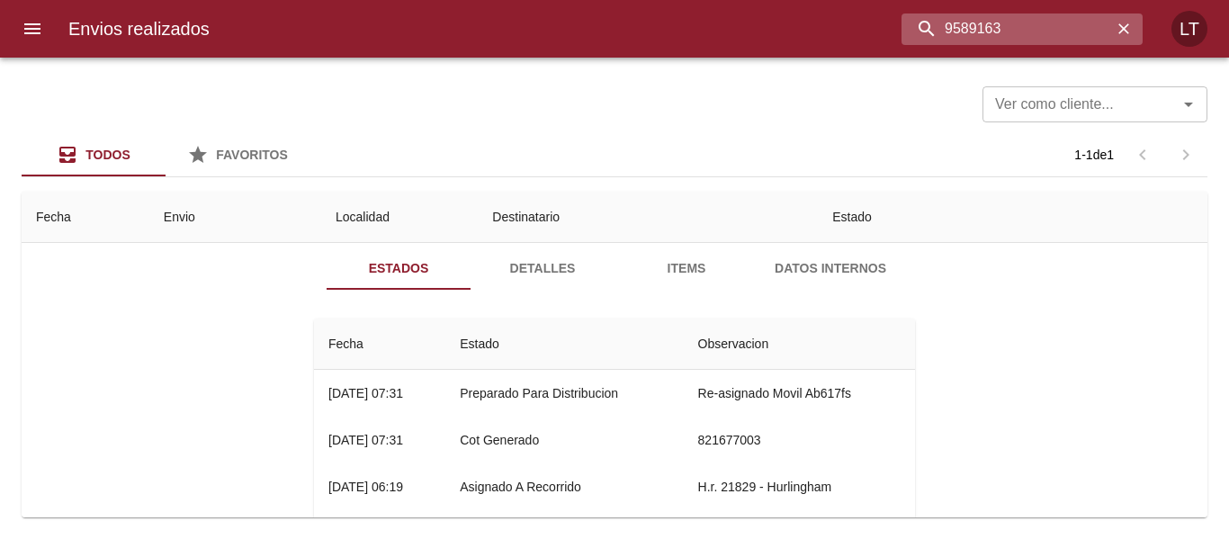
click at [1020, 40] on input "9589163" at bounding box center [1007, 28] width 211 height 31
paste input "79351"
type input "9579351"
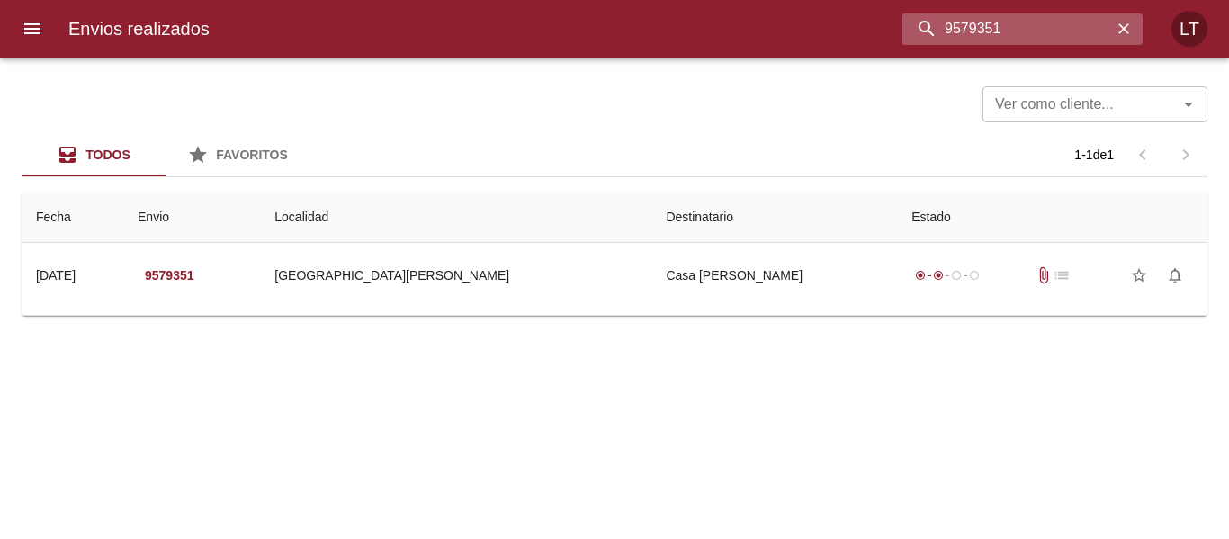
scroll to position [0, 0]
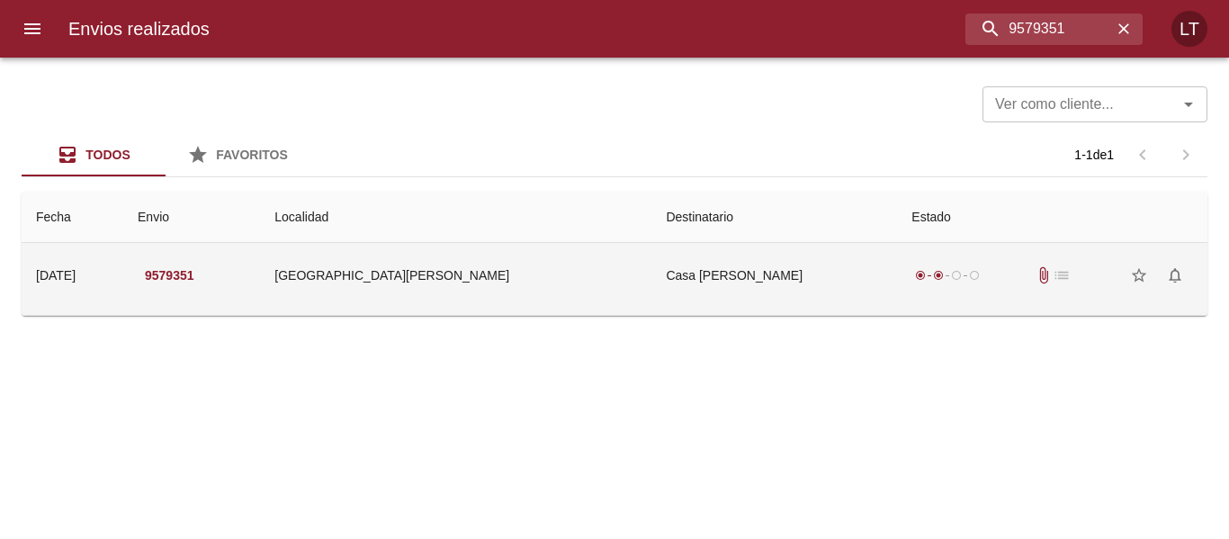
click at [651, 268] on td "Casa [PERSON_NAME]" at bounding box center [774, 275] width 246 height 65
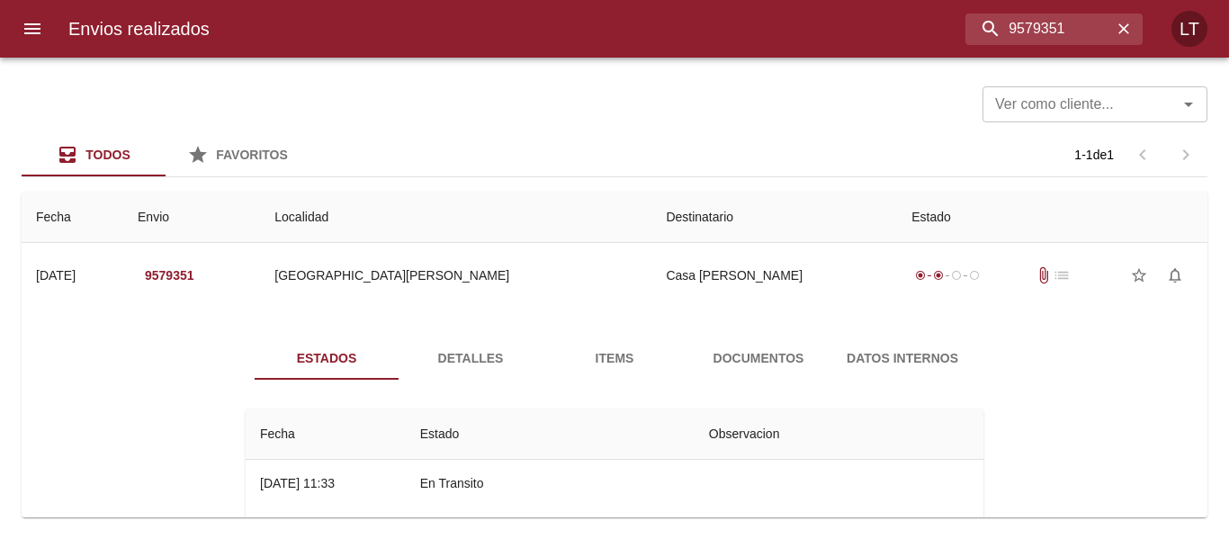
click at [766, 371] on button "Documentos" at bounding box center [759, 358] width 144 height 43
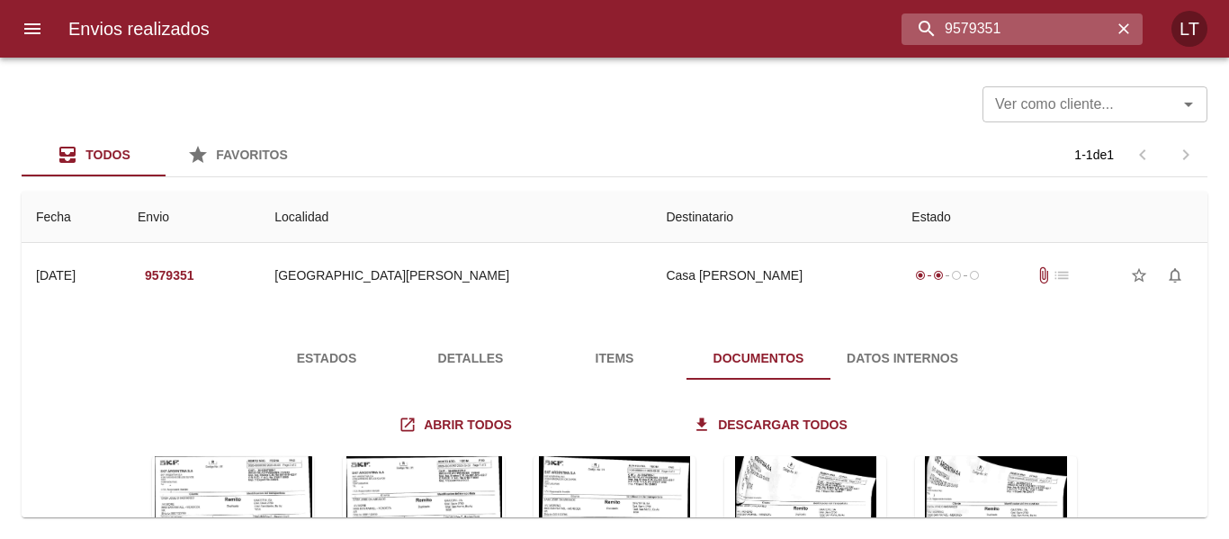
click at [1038, 23] on input "9579351" at bounding box center [1007, 28] width 211 height 31
type input "9544652"
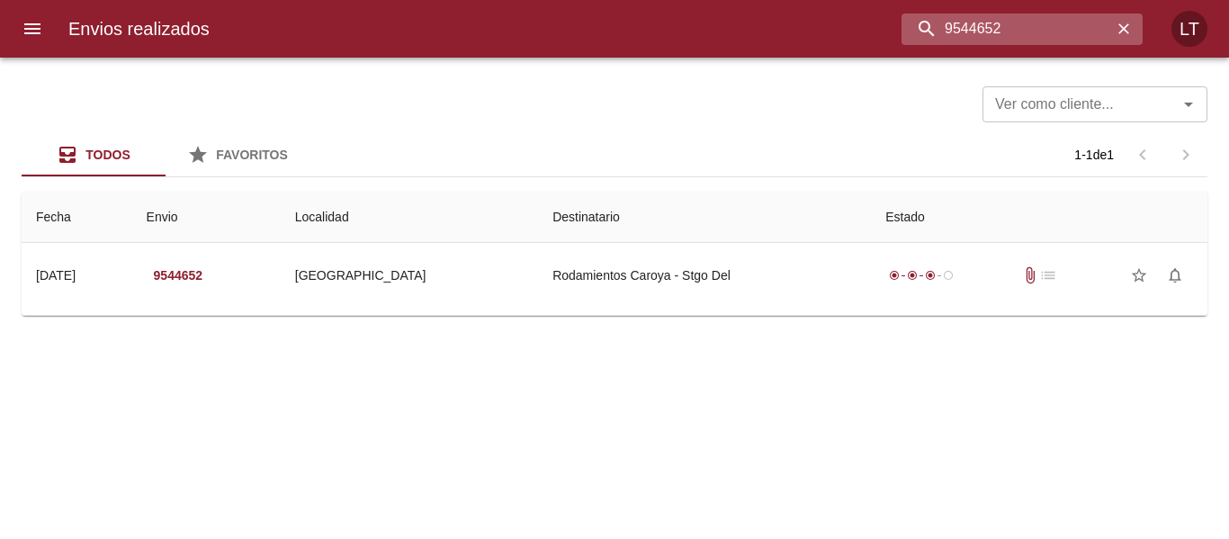
click at [979, 36] on input "9544652" at bounding box center [1007, 28] width 211 height 31
click at [941, 34] on input "9544652" at bounding box center [1007, 28] width 211 height 31
click at [16, 23] on div at bounding box center [9, 269] width 18 height 539
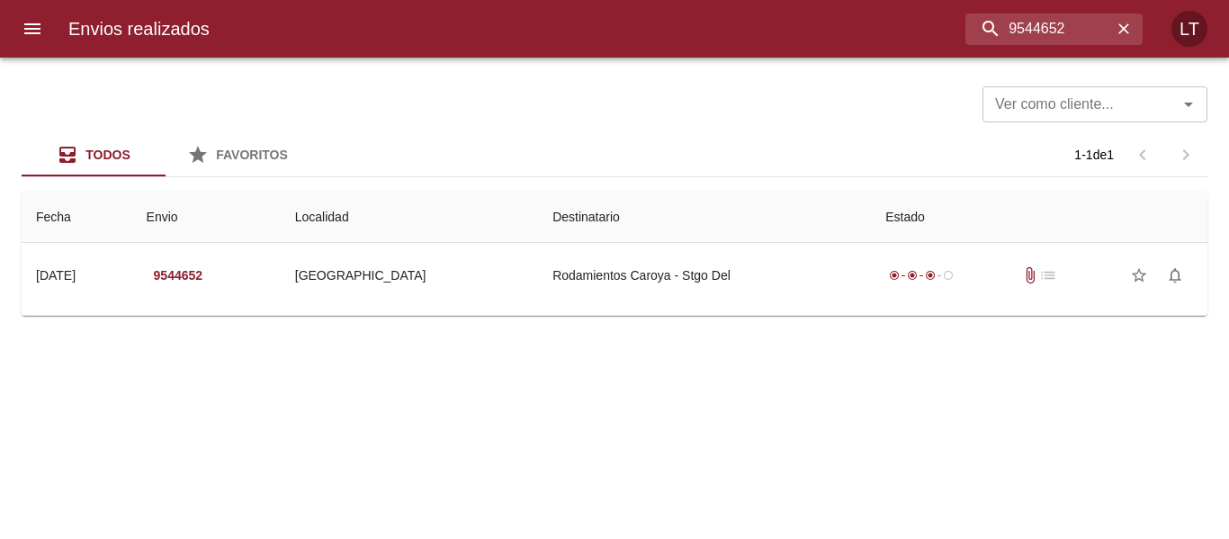
click at [37, 26] on icon "menu" at bounding box center [33, 29] width 22 height 22
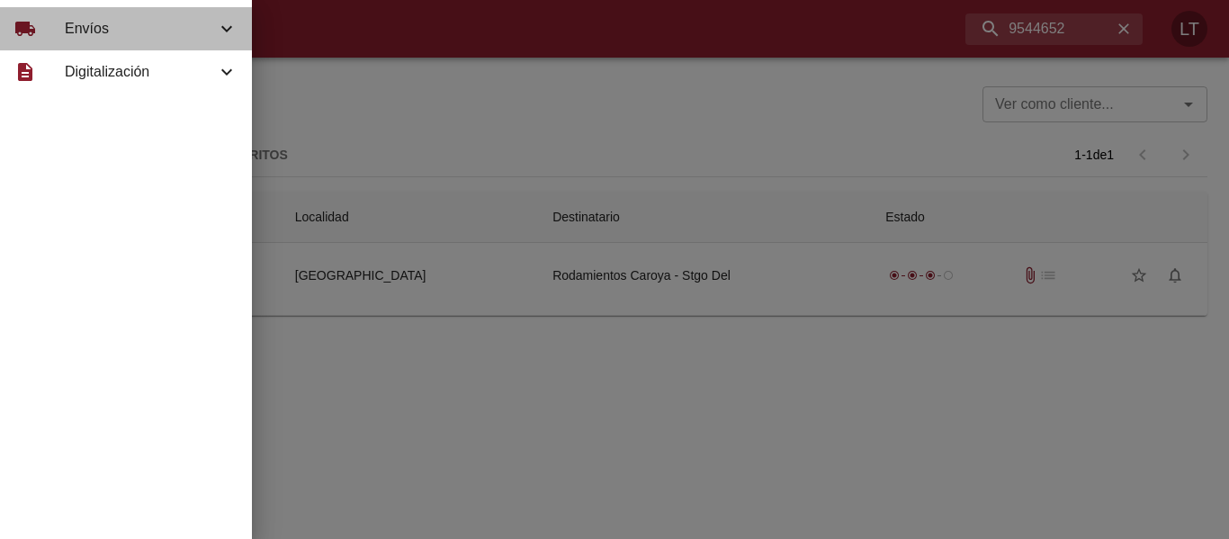
click at [113, 19] on span "Envíos" at bounding box center [140, 29] width 151 height 22
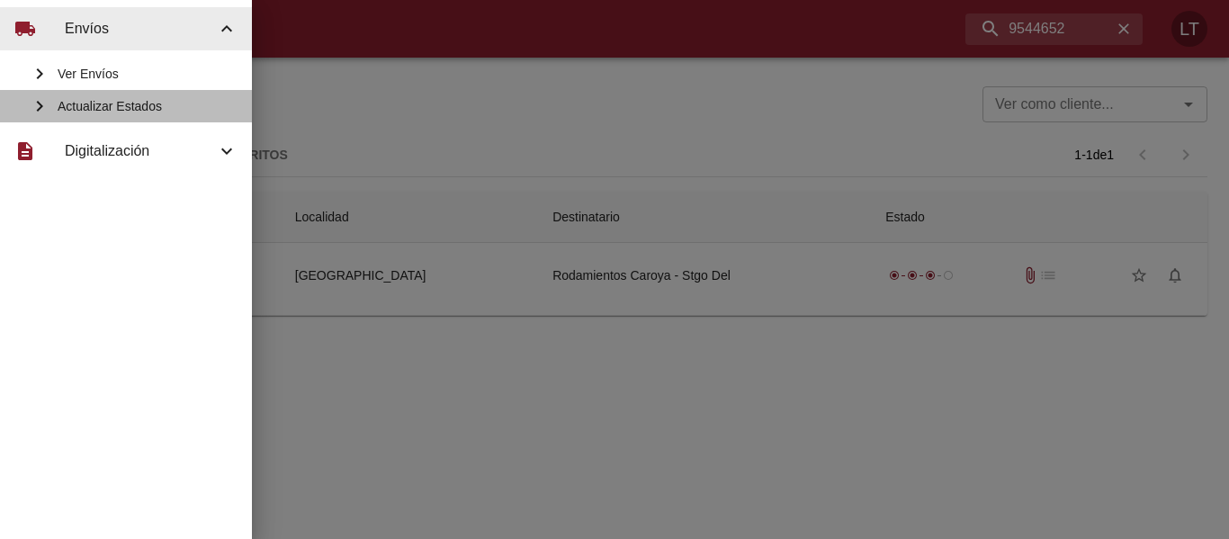
click at [137, 103] on span "Actualizar Estados" at bounding box center [148, 106] width 180 height 18
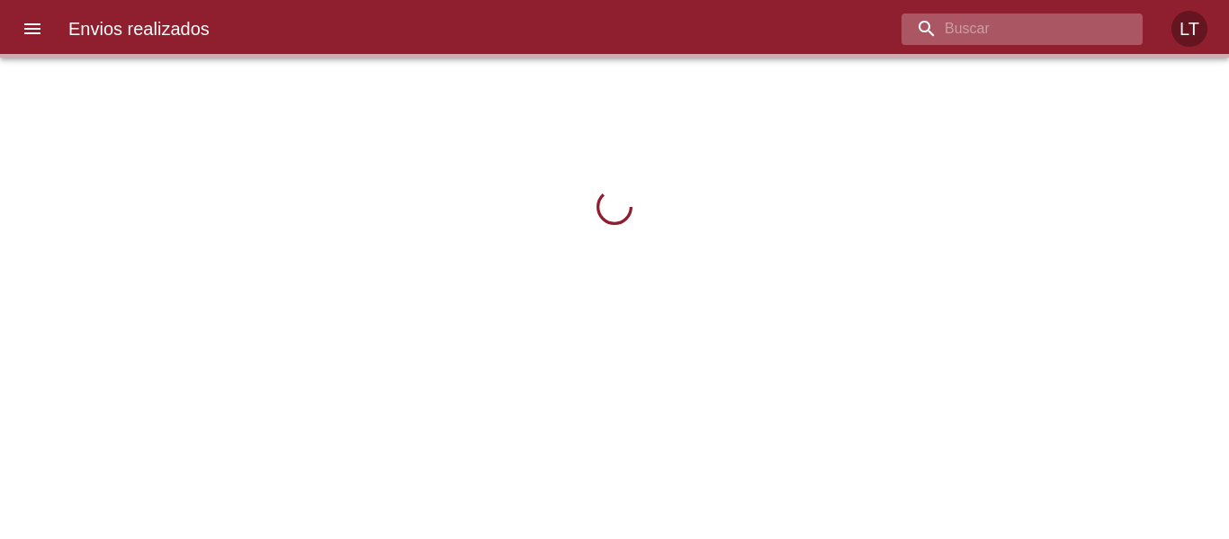
click at [1053, 40] on input "buscar" at bounding box center [1007, 28] width 211 height 31
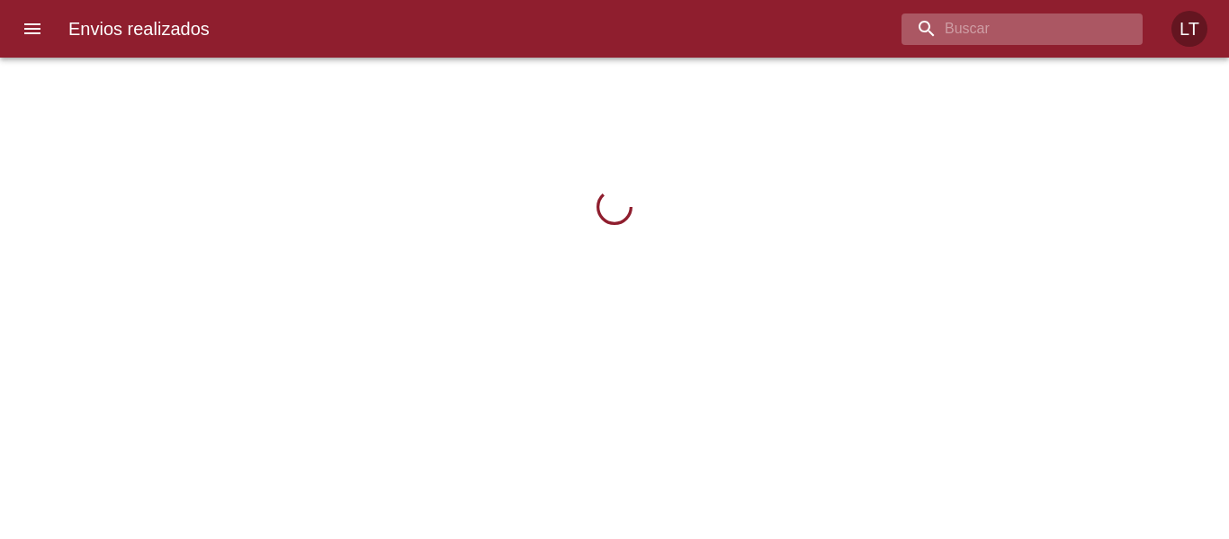
paste input "9544652"
type input "9544652"
